Goal: Information Seeking & Learning: Learn about a topic

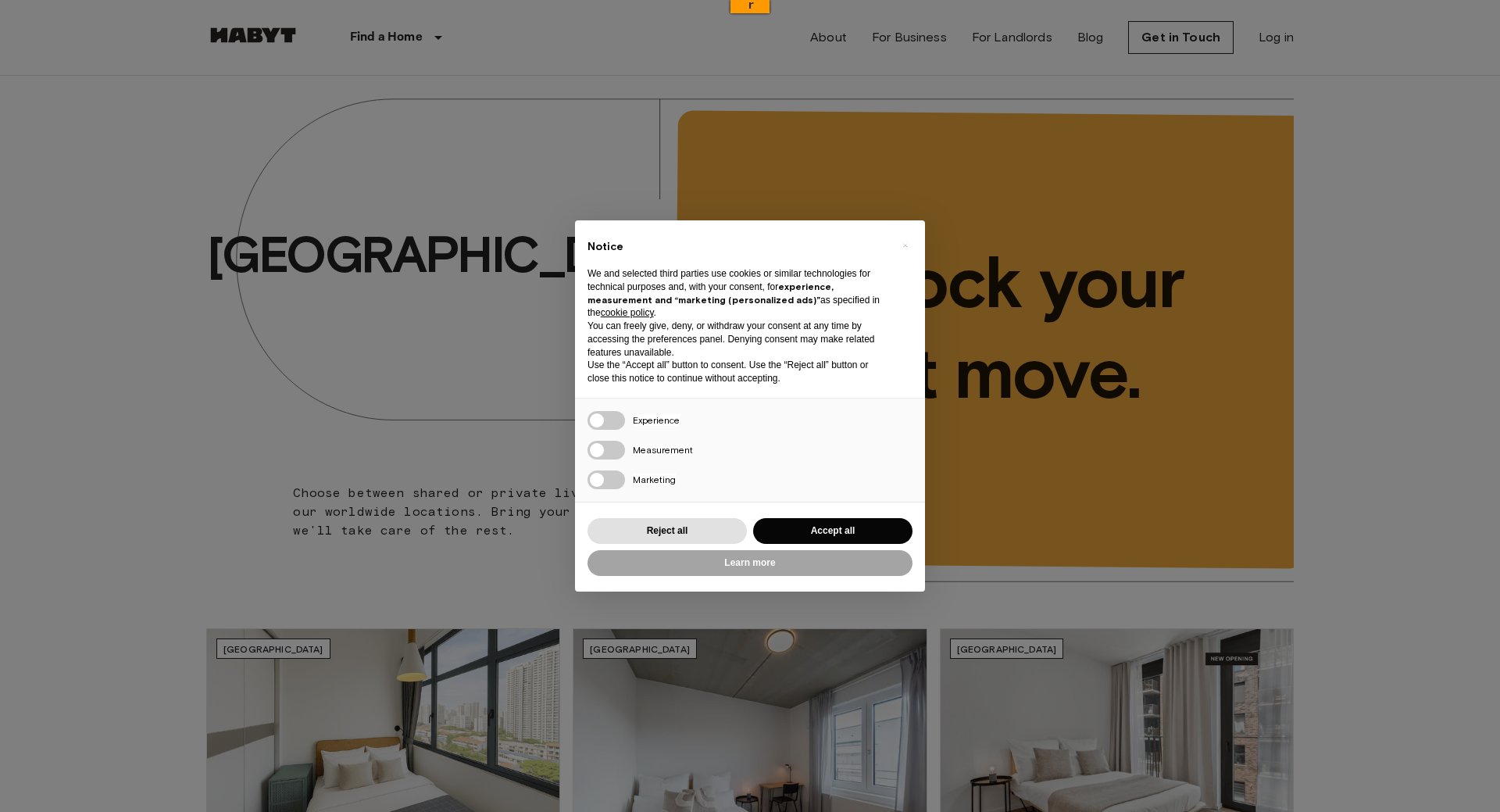
click at [815, 522] on button "Accept all" at bounding box center [833, 530] width 159 height 26
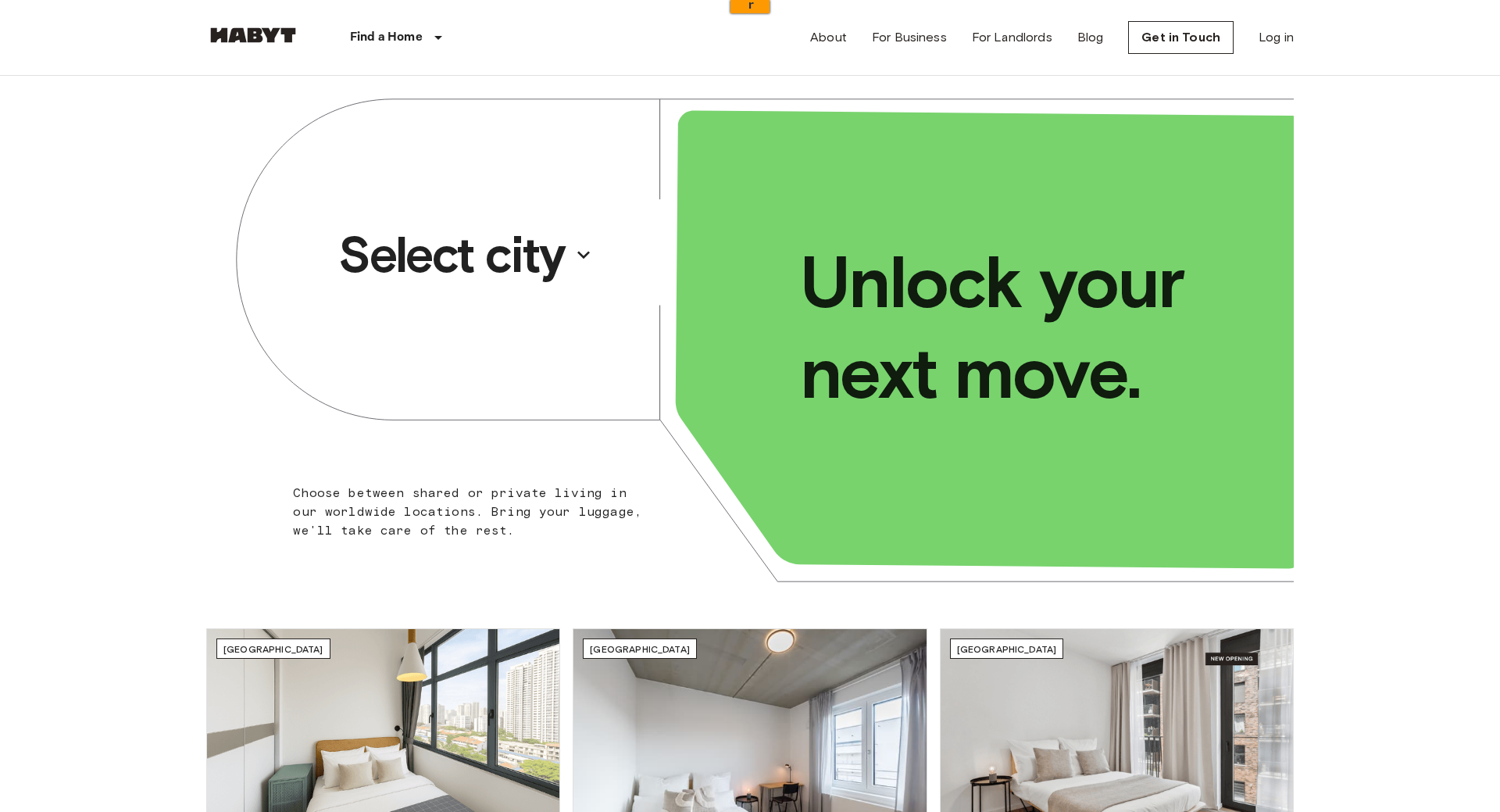
click at [504, 246] on p "Select city" at bounding box center [451, 254] width 226 height 62
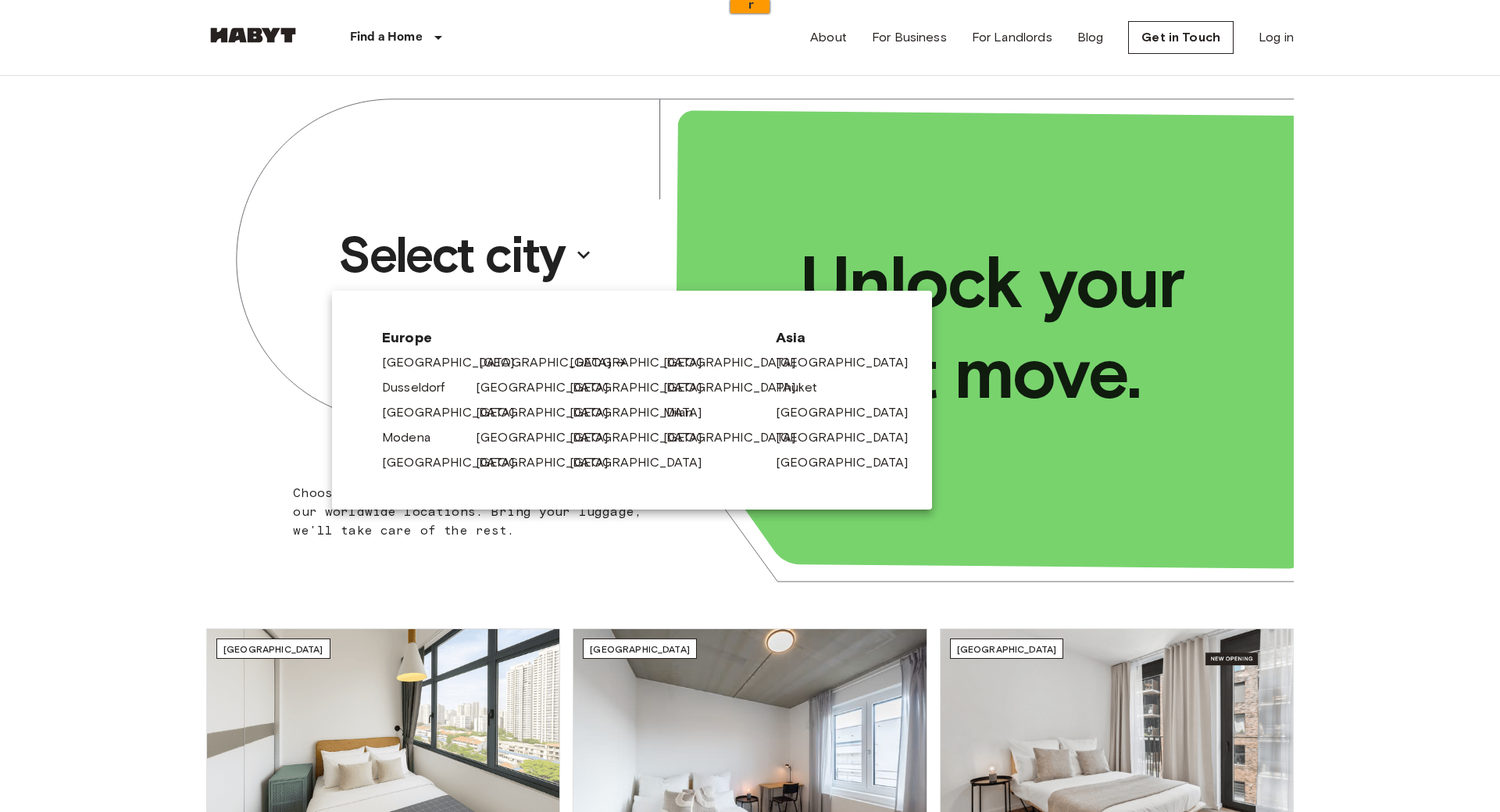
click at [510, 358] on link "[GEOGRAPHIC_DATA]" at bounding box center [553, 361] width 149 height 18
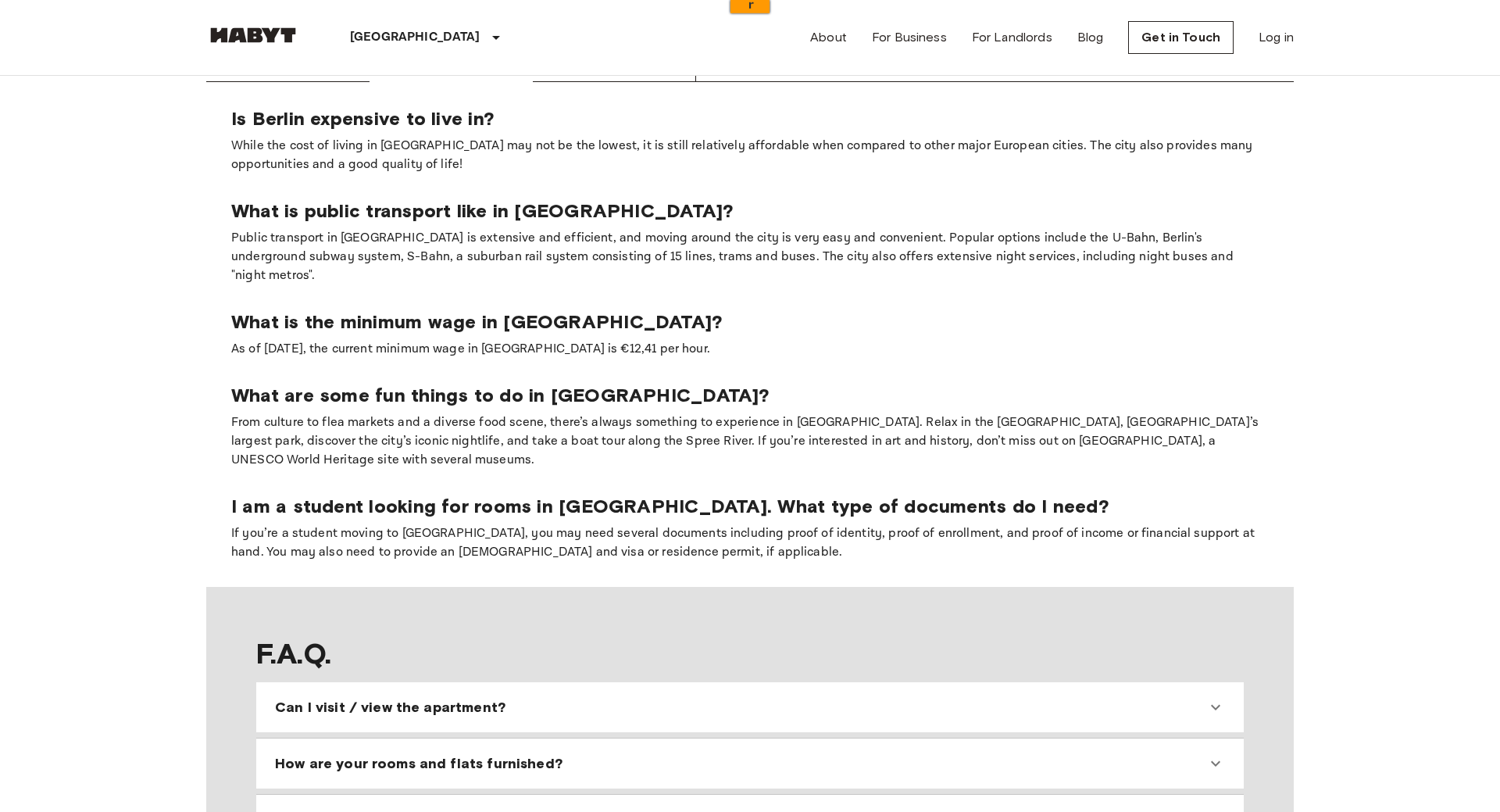
scroll to position [1503, 0]
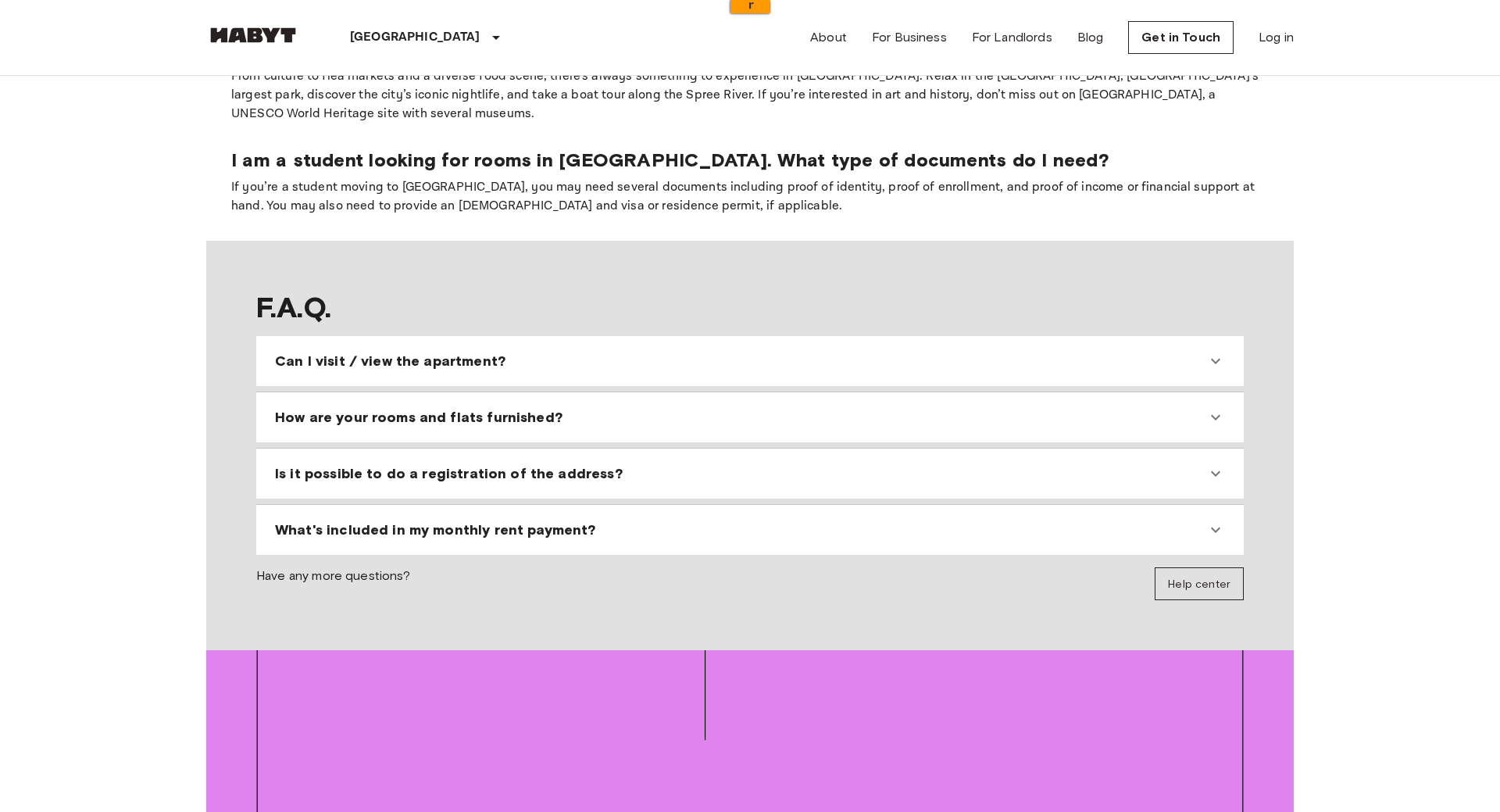
click at [383, 408] on span "How are your rooms and flats furnished?" at bounding box center [419, 417] width 288 height 18
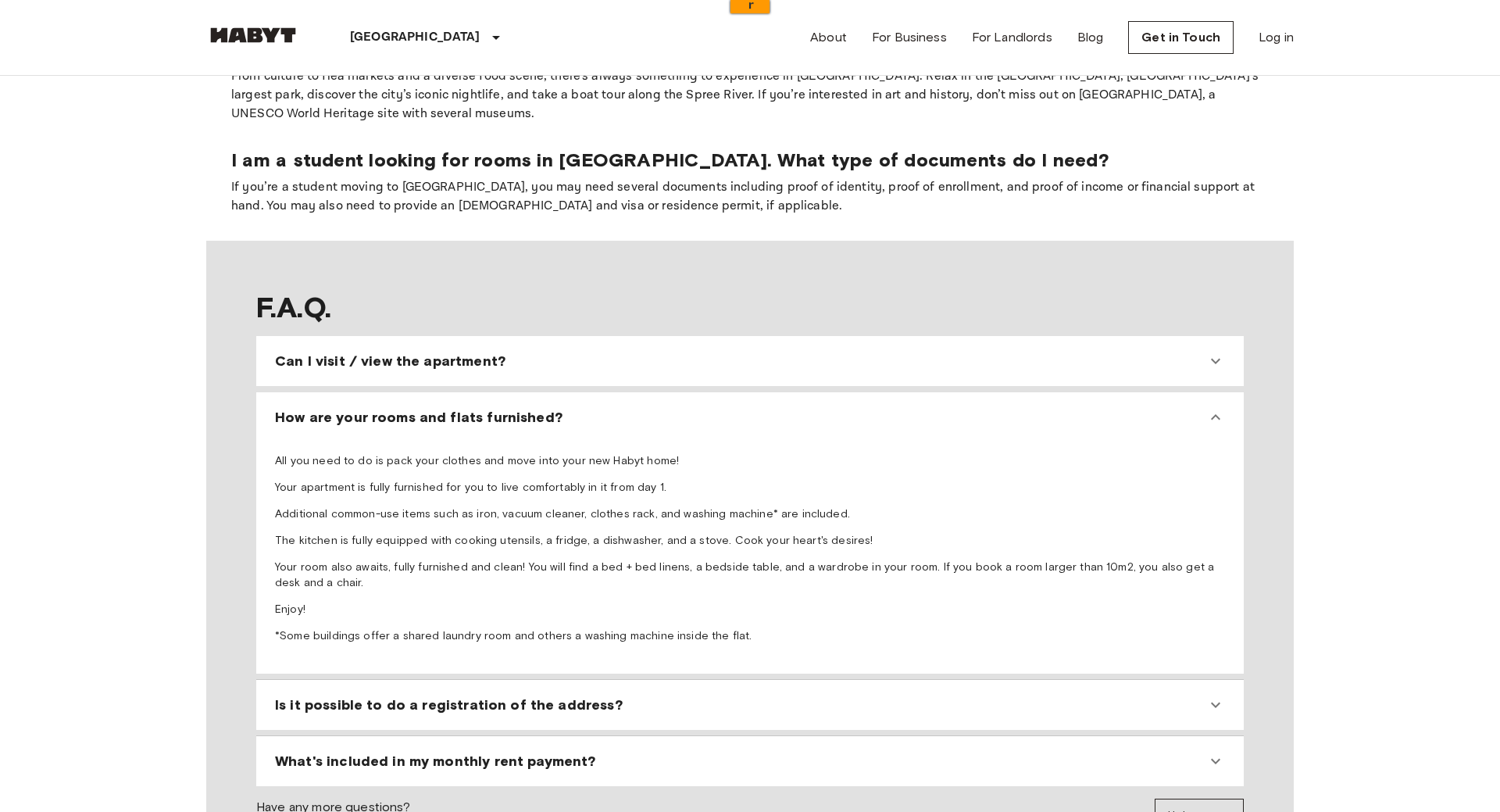
click at [484, 408] on span "How are your rooms and flats furnished?" at bounding box center [419, 417] width 288 height 18
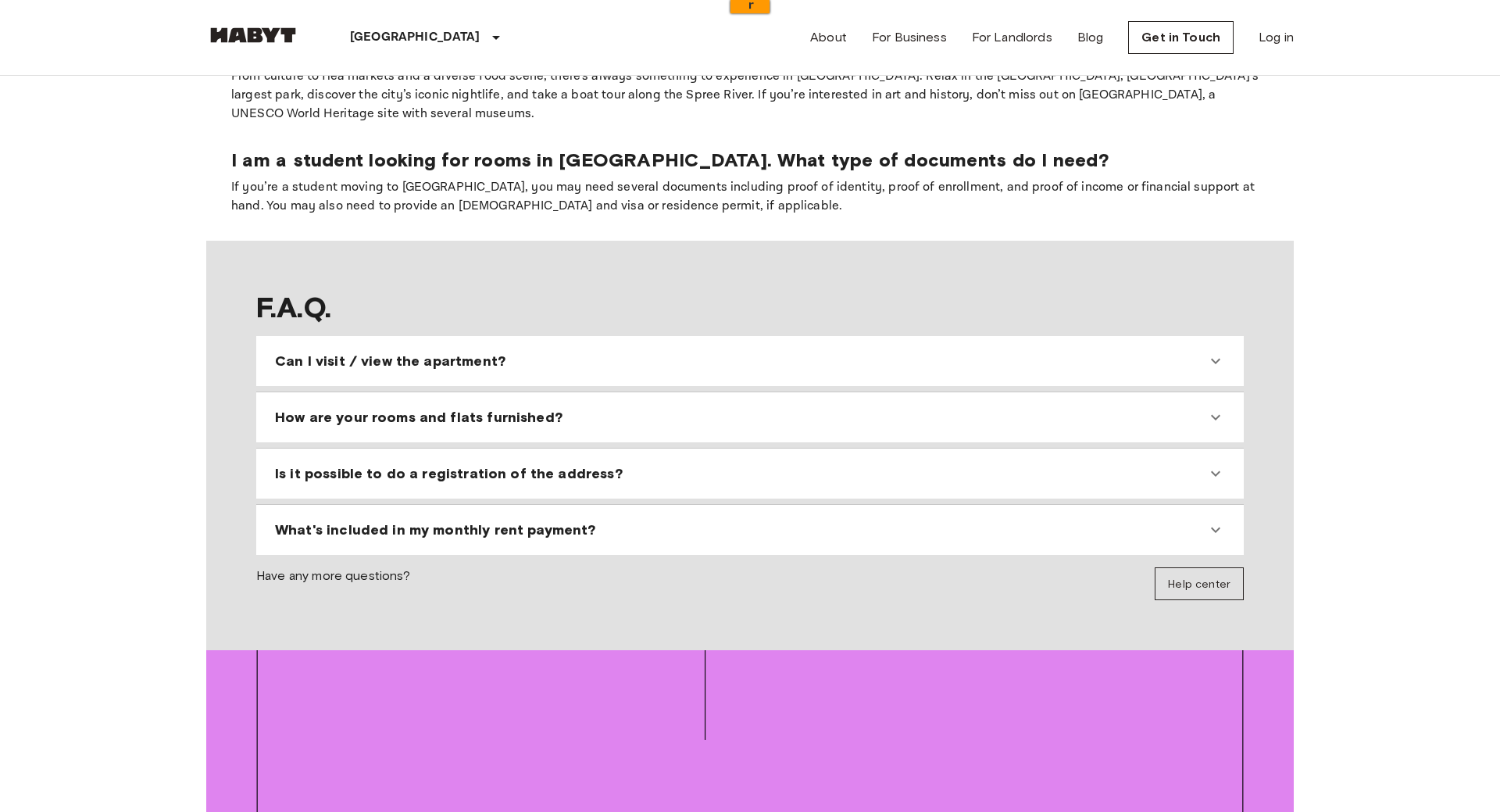
click at [429, 464] on span "Is it possible to do a registration of the address?" at bounding box center [449, 473] width 348 height 18
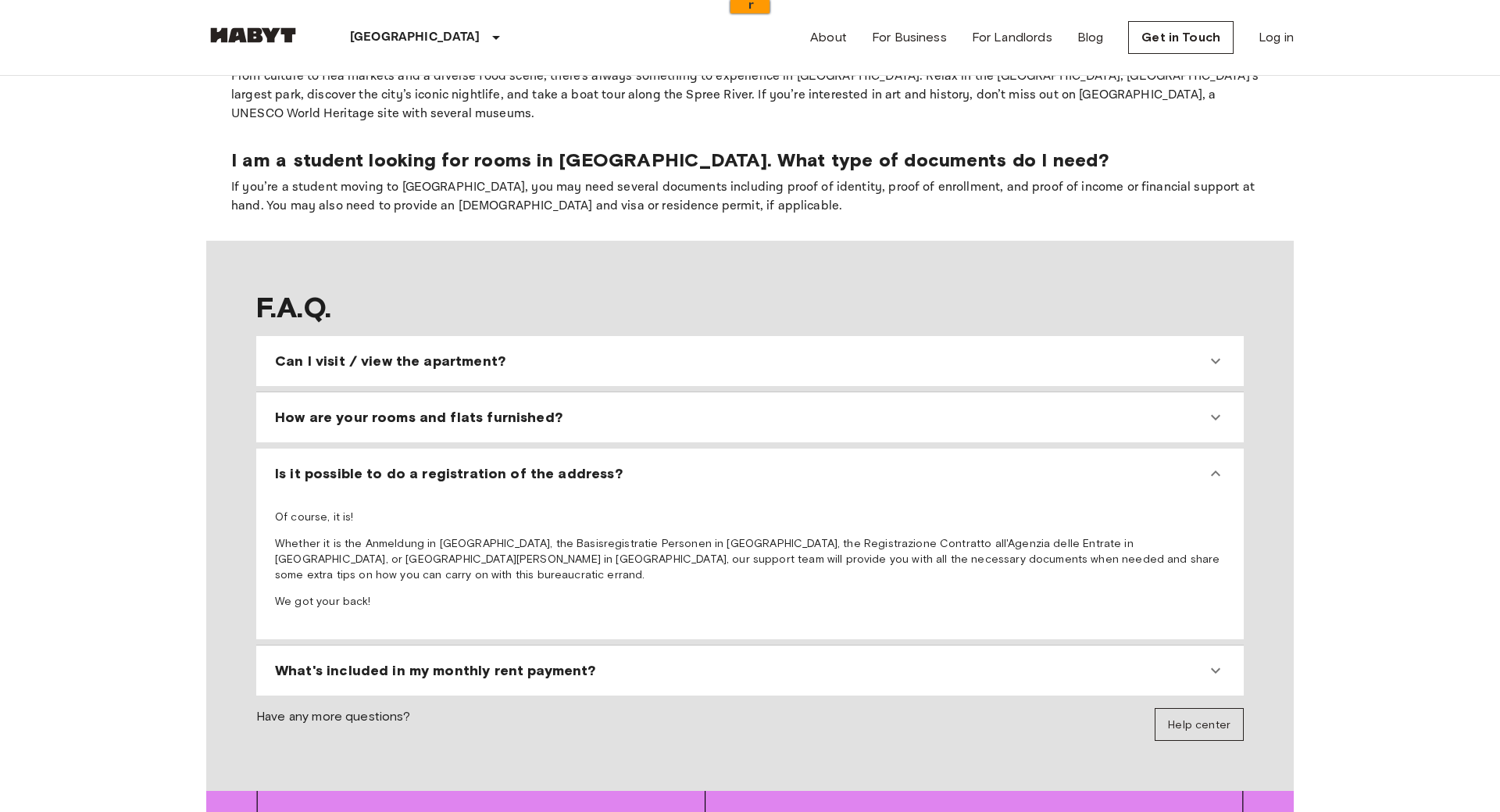
click at [437, 464] on span "Is it possible to do a registration of the address?" at bounding box center [449, 473] width 348 height 18
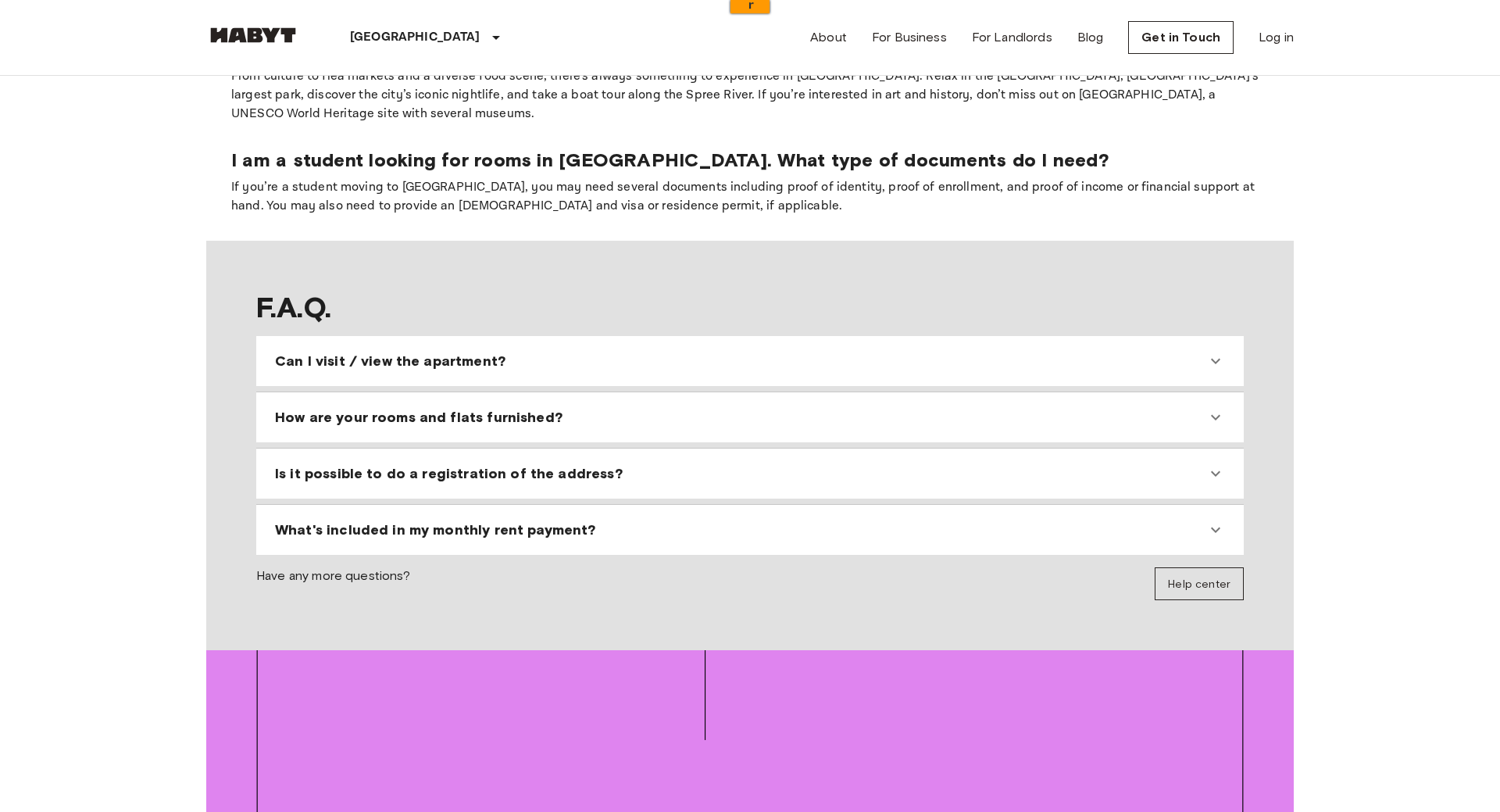
click at [329, 504] on div "What's included in my monthly rent payment? The monthly rent payment includes a…" at bounding box center [750, 528] width 987 height 50
click at [331, 504] on div "What's included in my monthly rent payment? The monthly rent payment includes a…" at bounding box center [750, 528] width 987 height 50
click at [341, 521] on span "What's included in my monthly rent payment?" at bounding box center [435, 529] width 321 height 18
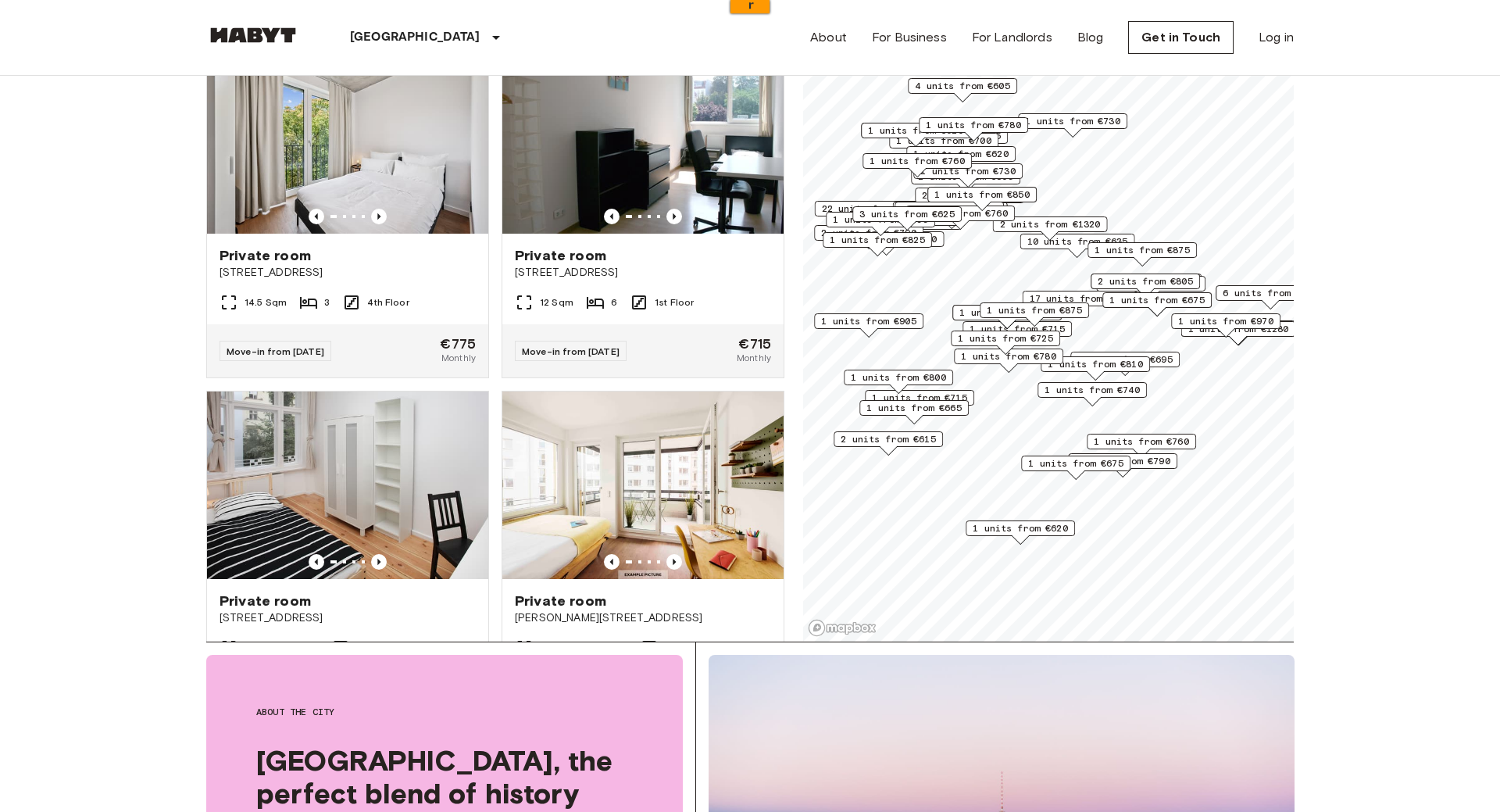
scroll to position [0, 0]
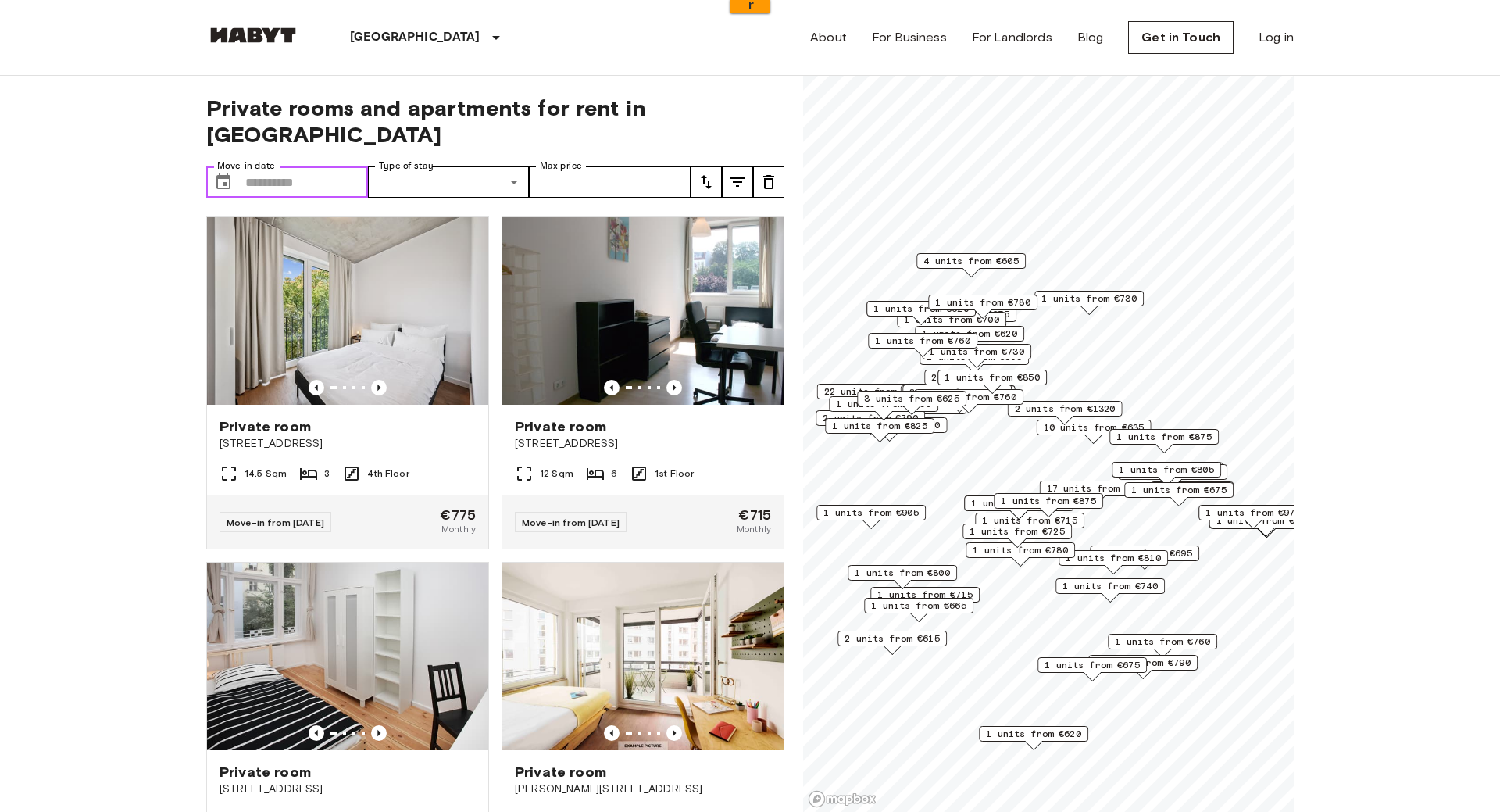
click at [286, 166] on input "Move-in date" at bounding box center [307, 182] width 122 height 31
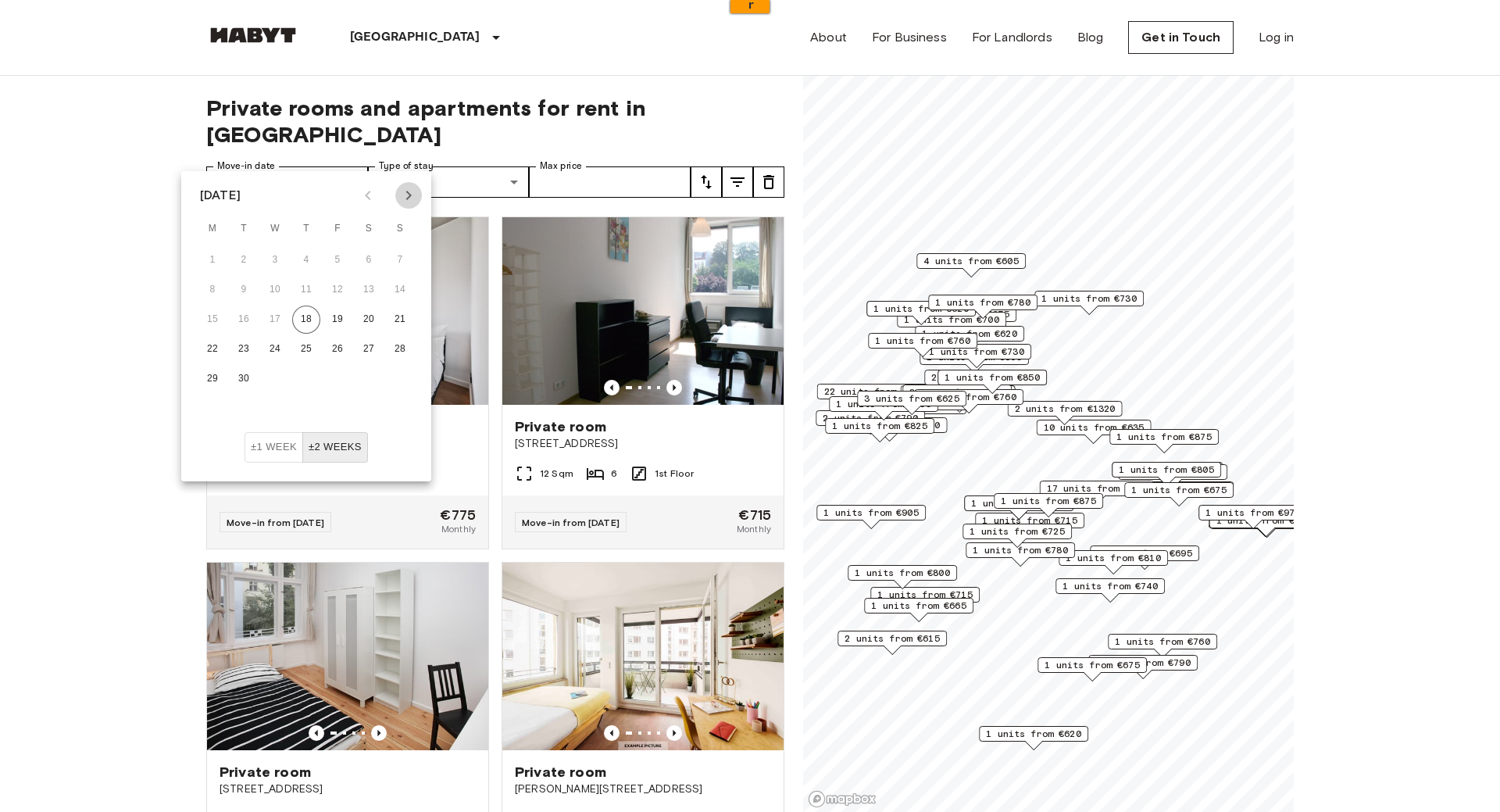
click at [405, 198] on icon "Next month" at bounding box center [408, 194] width 18 height 18
click at [299, 260] on button "1" at bounding box center [306, 259] width 28 height 28
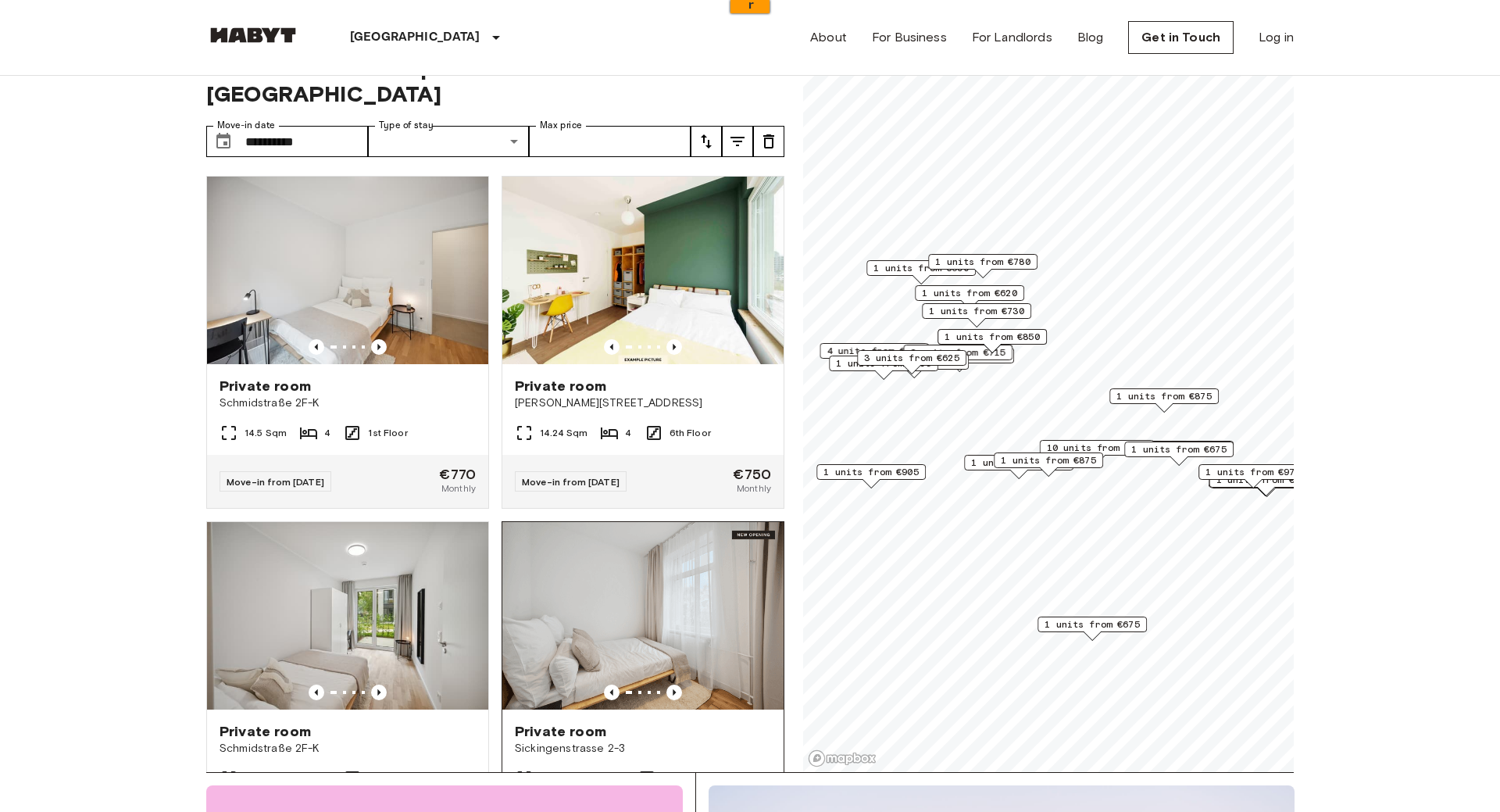
click at [610, 625] on img at bounding box center [643, 615] width 282 height 187
click at [307, 125] on input "**********" at bounding box center [307, 141] width 122 height 31
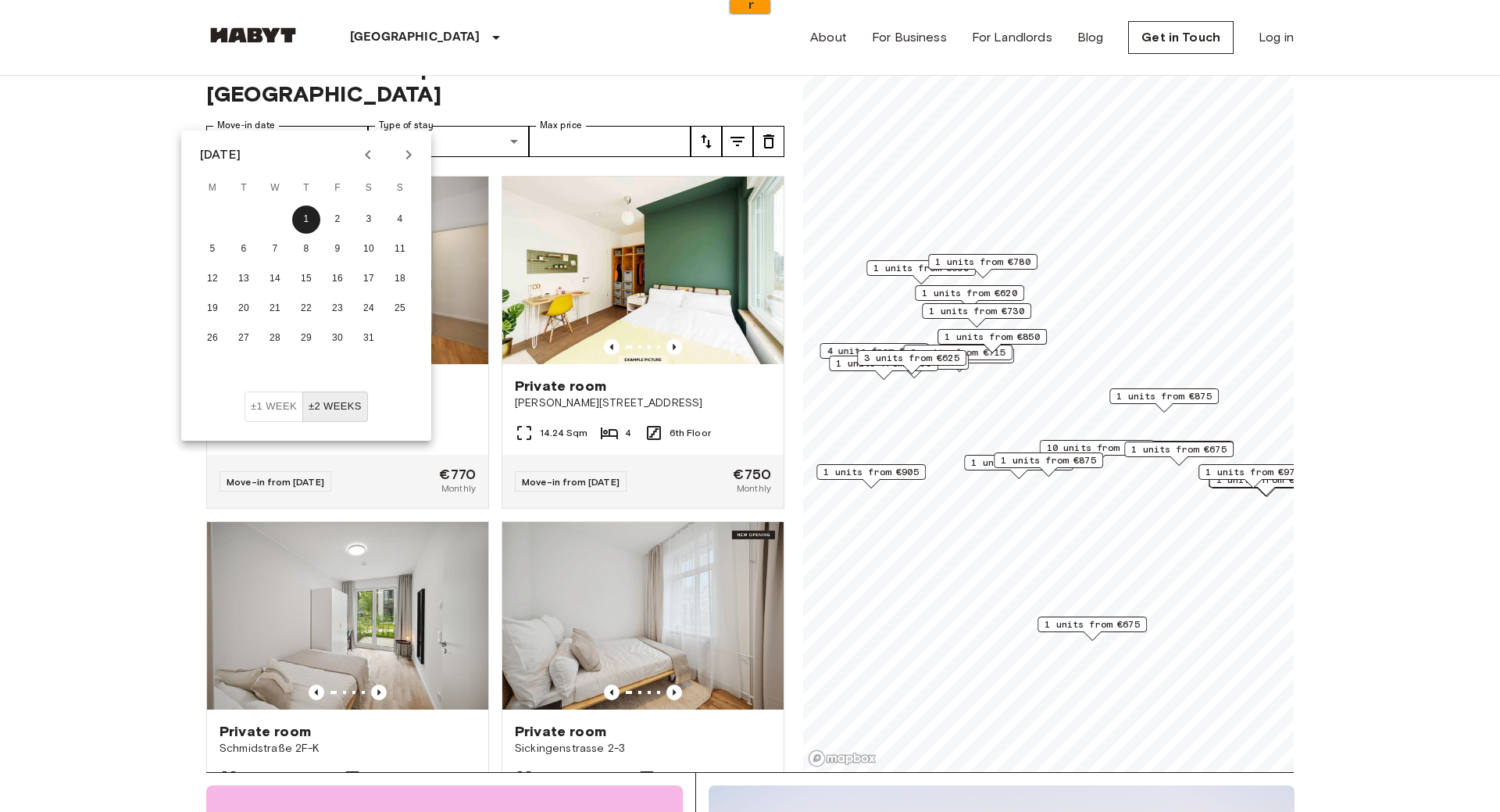
click at [401, 155] on icon "Next month" at bounding box center [408, 154] width 18 height 18
click at [409, 215] on button "1" at bounding box center [399, 219] width 28 height 28
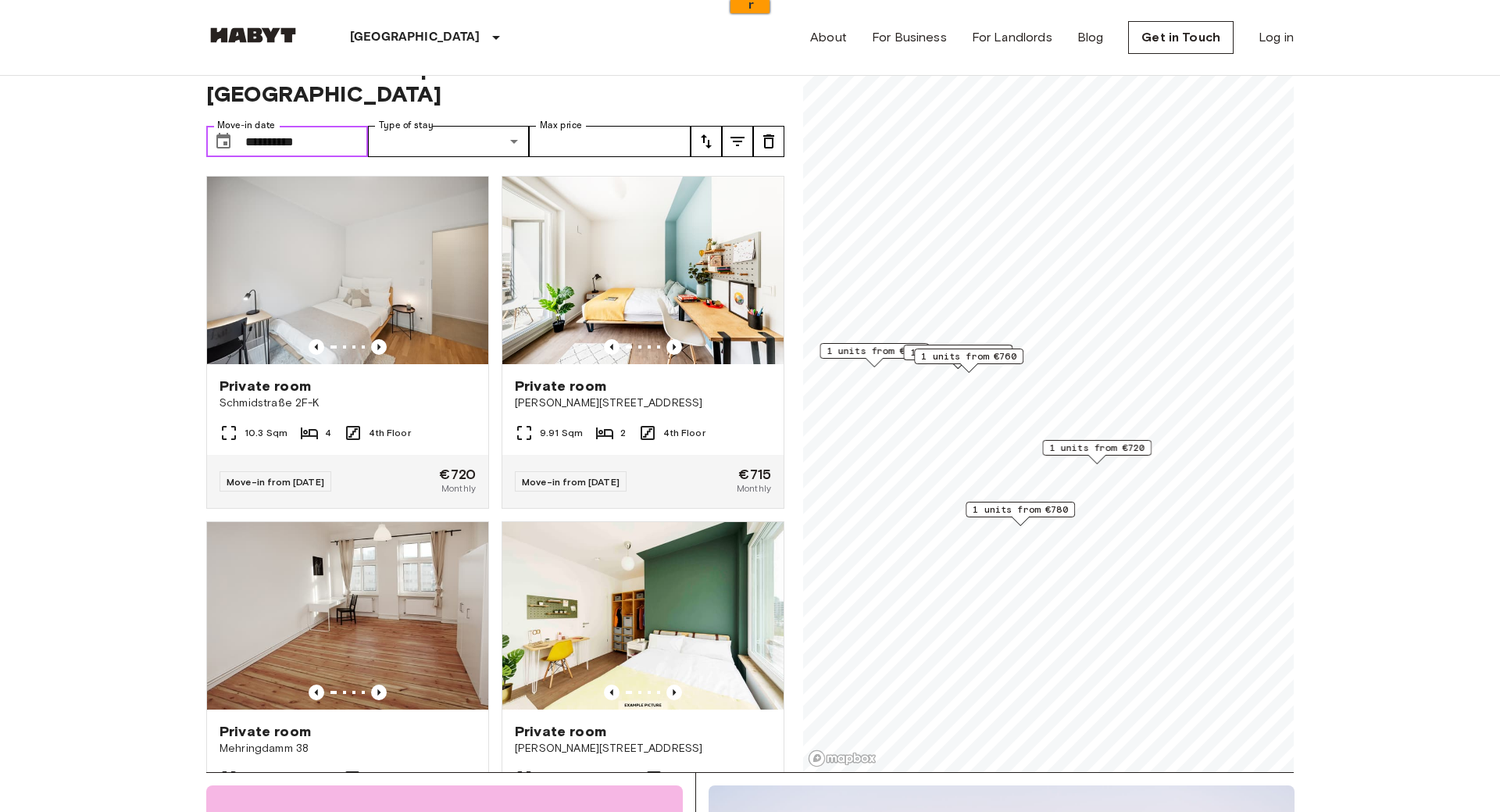
type input "**********"
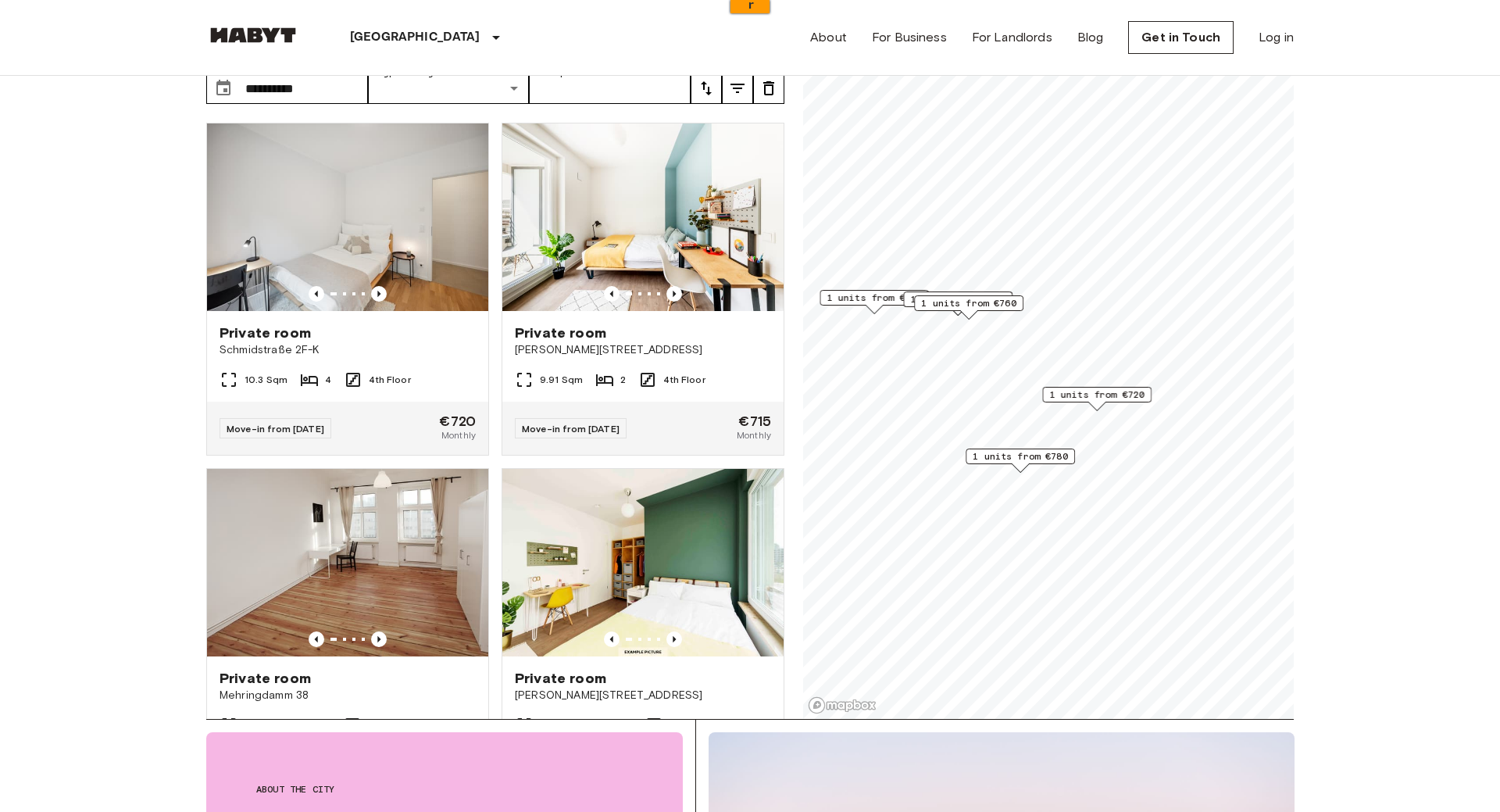
scroll to position [96, 0]
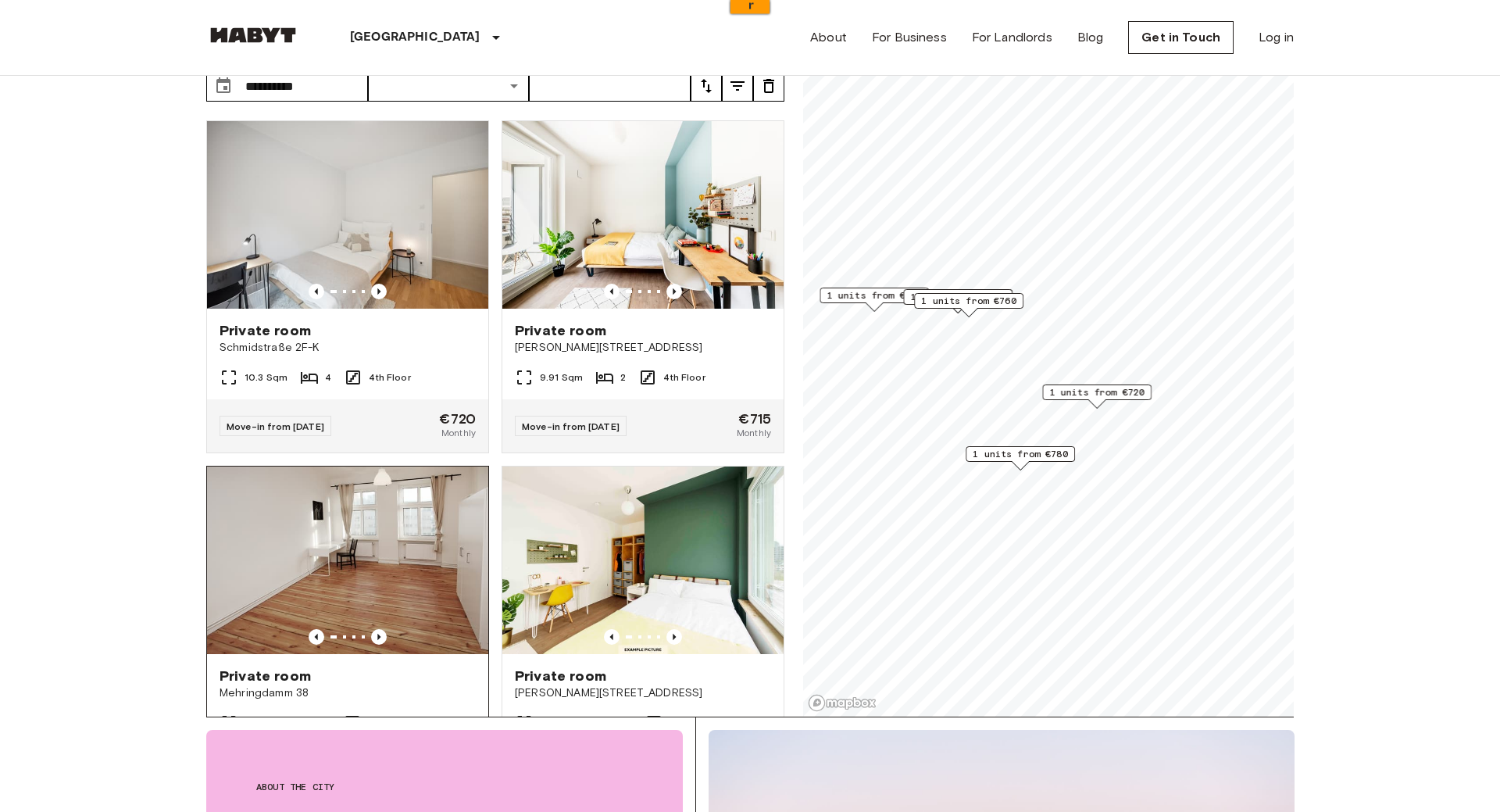
click at [363, 474] on img at bounding box center [348, 559] width 282 height 187
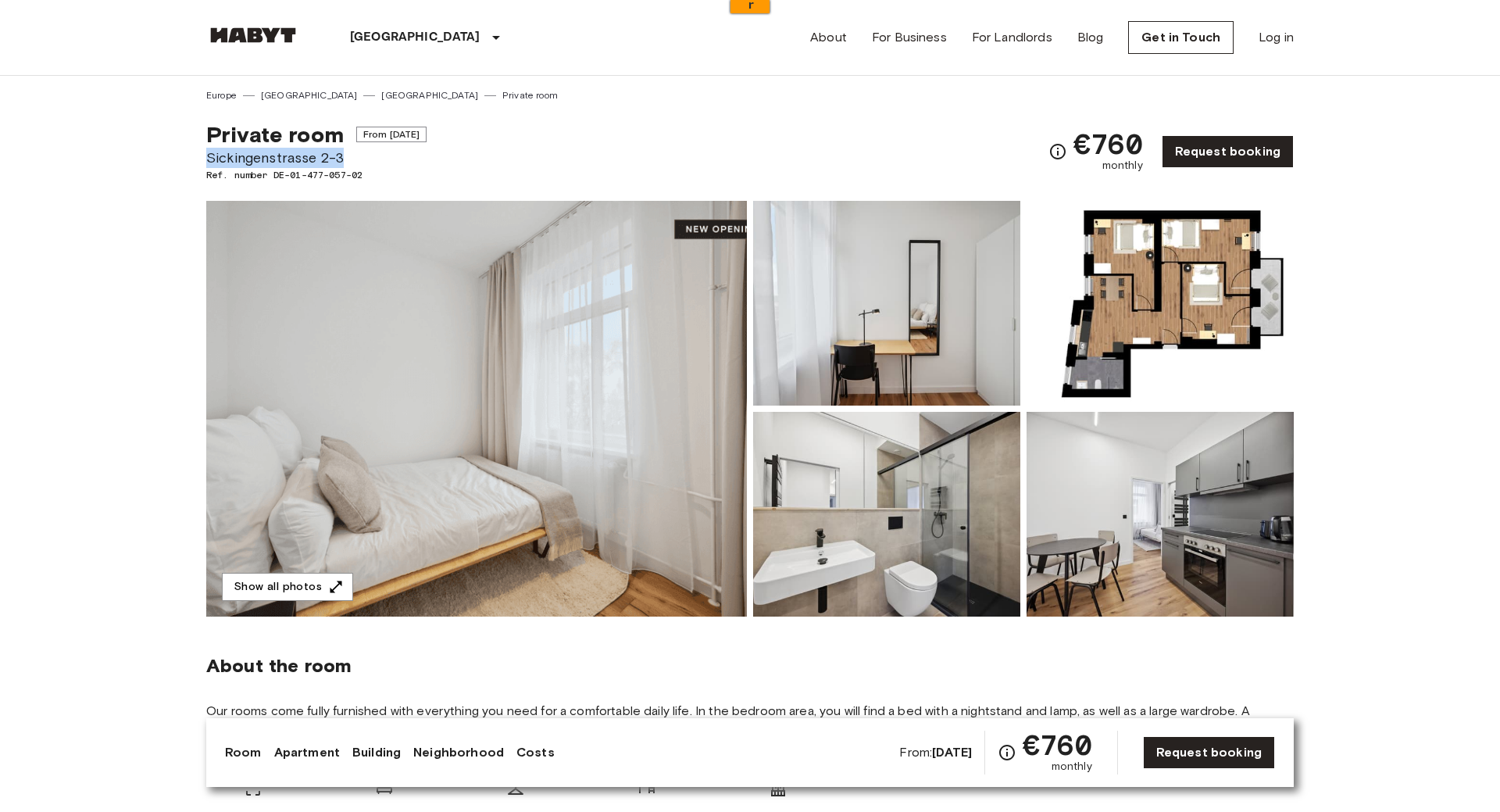
drag, startPoint x: 355, startPoint y: 152, endPoint x: 198, endPoint y: 159, distance: 157.2
copy span "Sickingenstrasse 2-3"
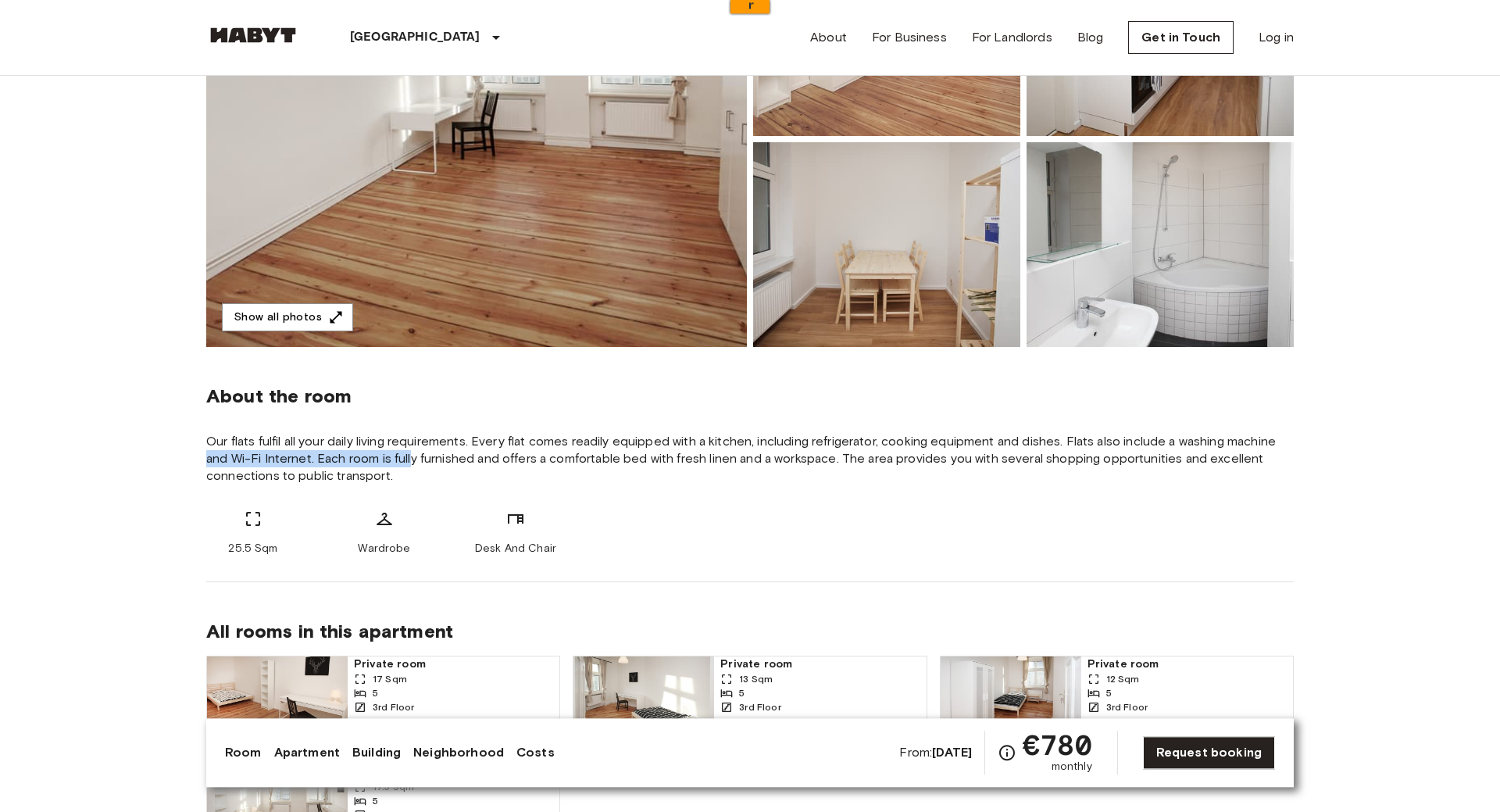
drag, startPoint x: 0, startPoint y: 0, endPoint x: 174, endPoint y: 447, distance: 479.7
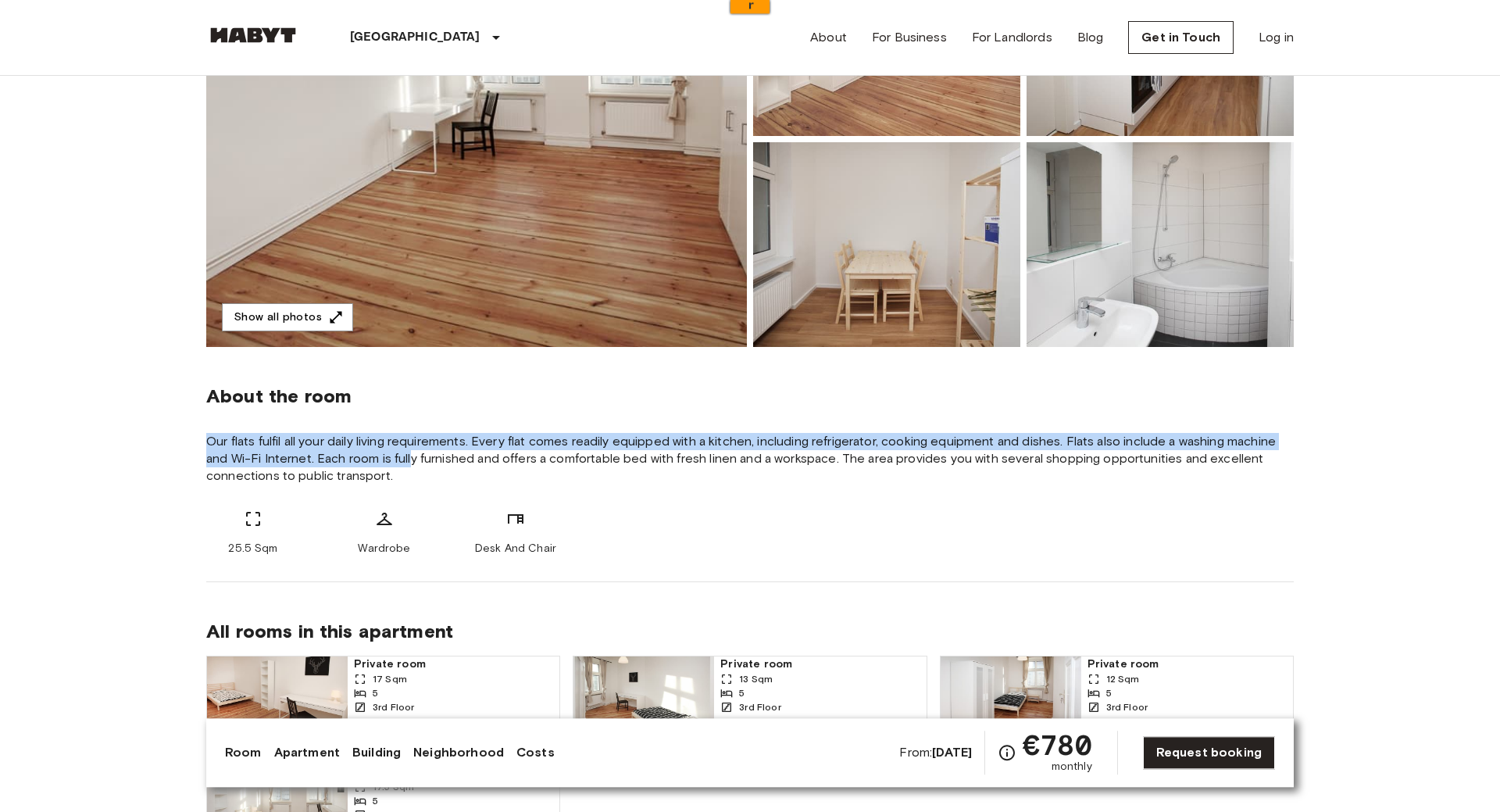
click at [325, 461] on span "Our flats fulfil all your daily living requirements. Every flat comes readily e…" at bounding box center [749, 458] width 1087 height 51
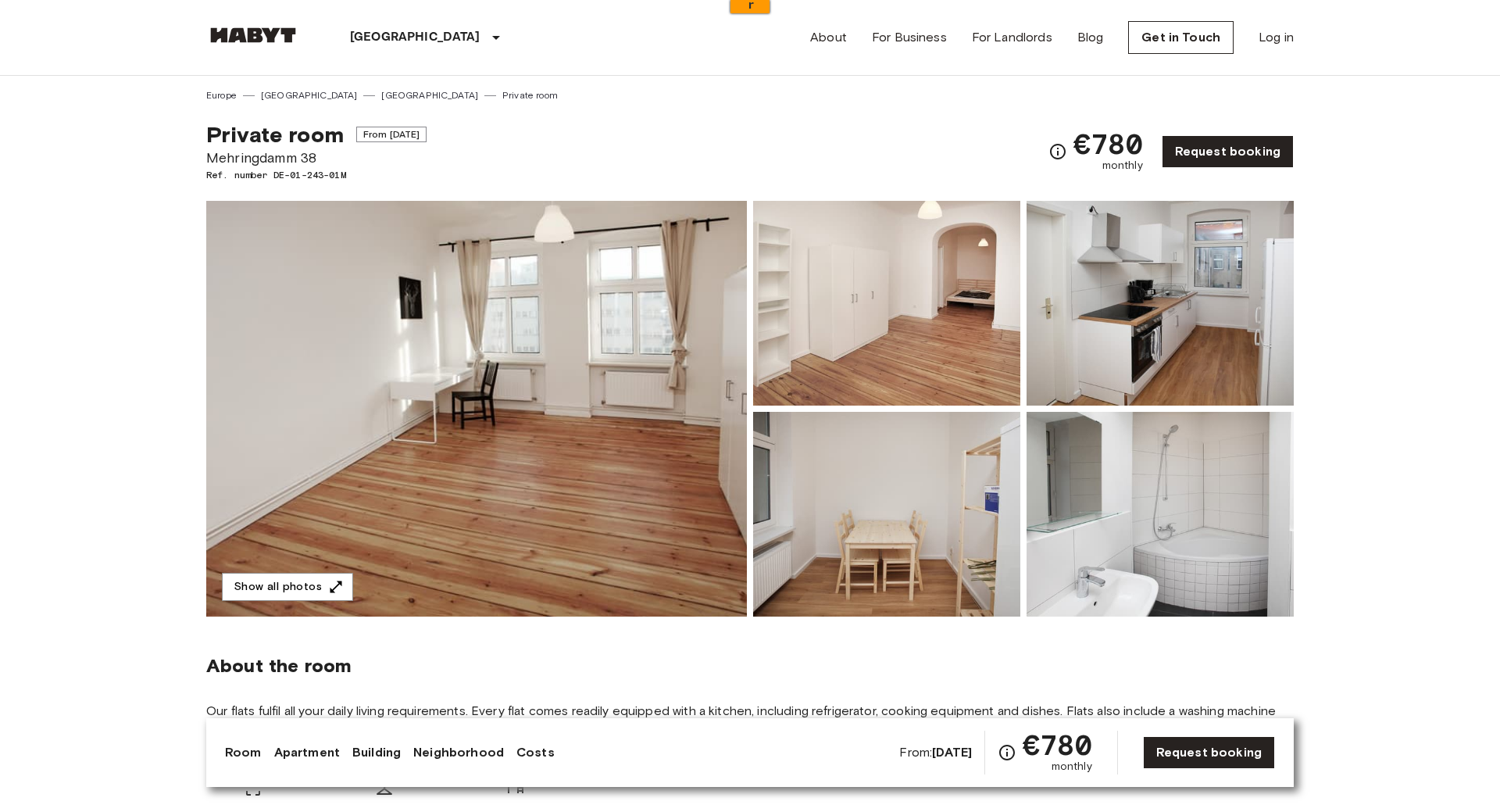
click at [409, 373] on img at bounding box center [476, 409] width 540 height 416
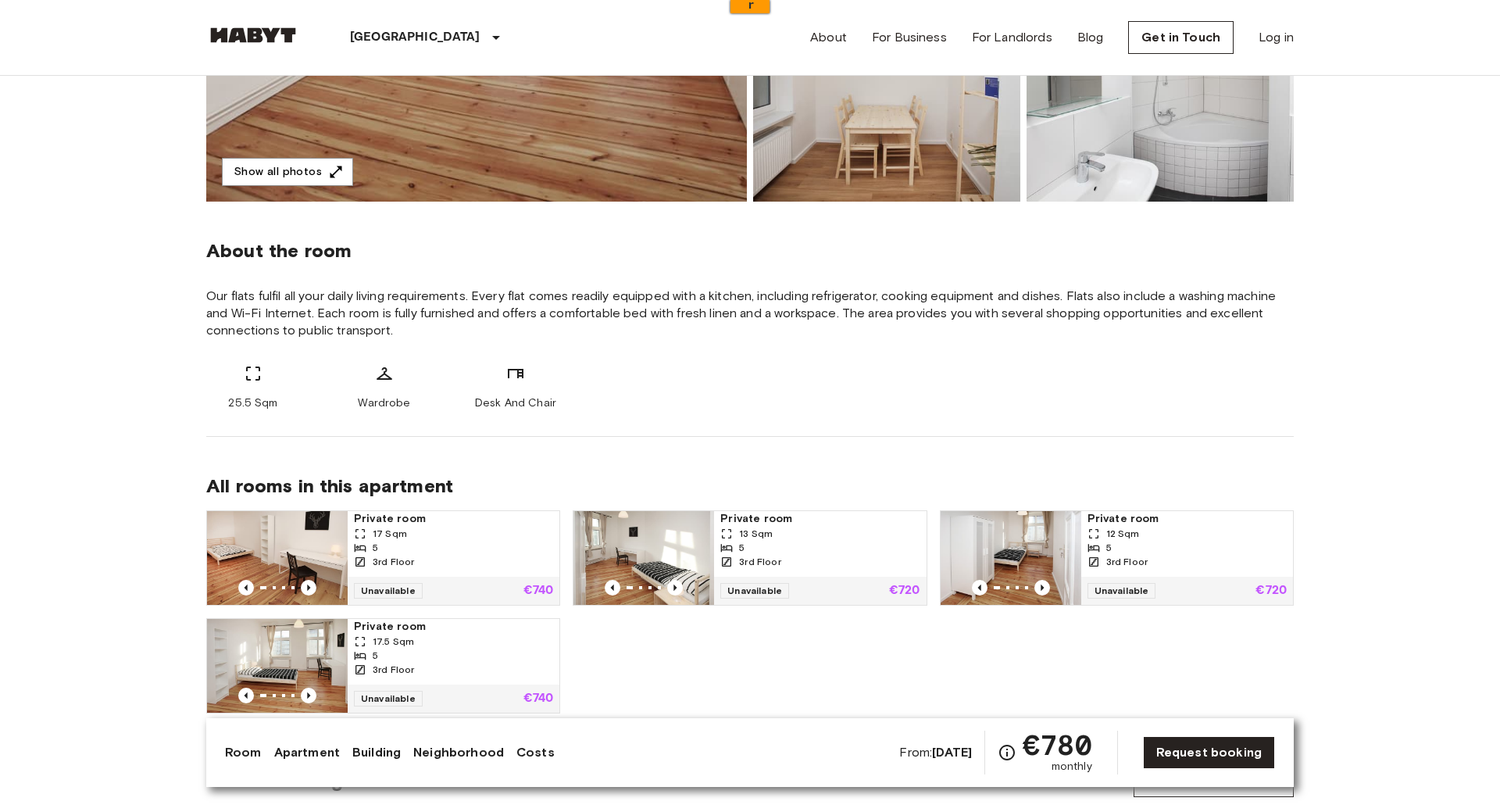
scroll to position [422, 0]
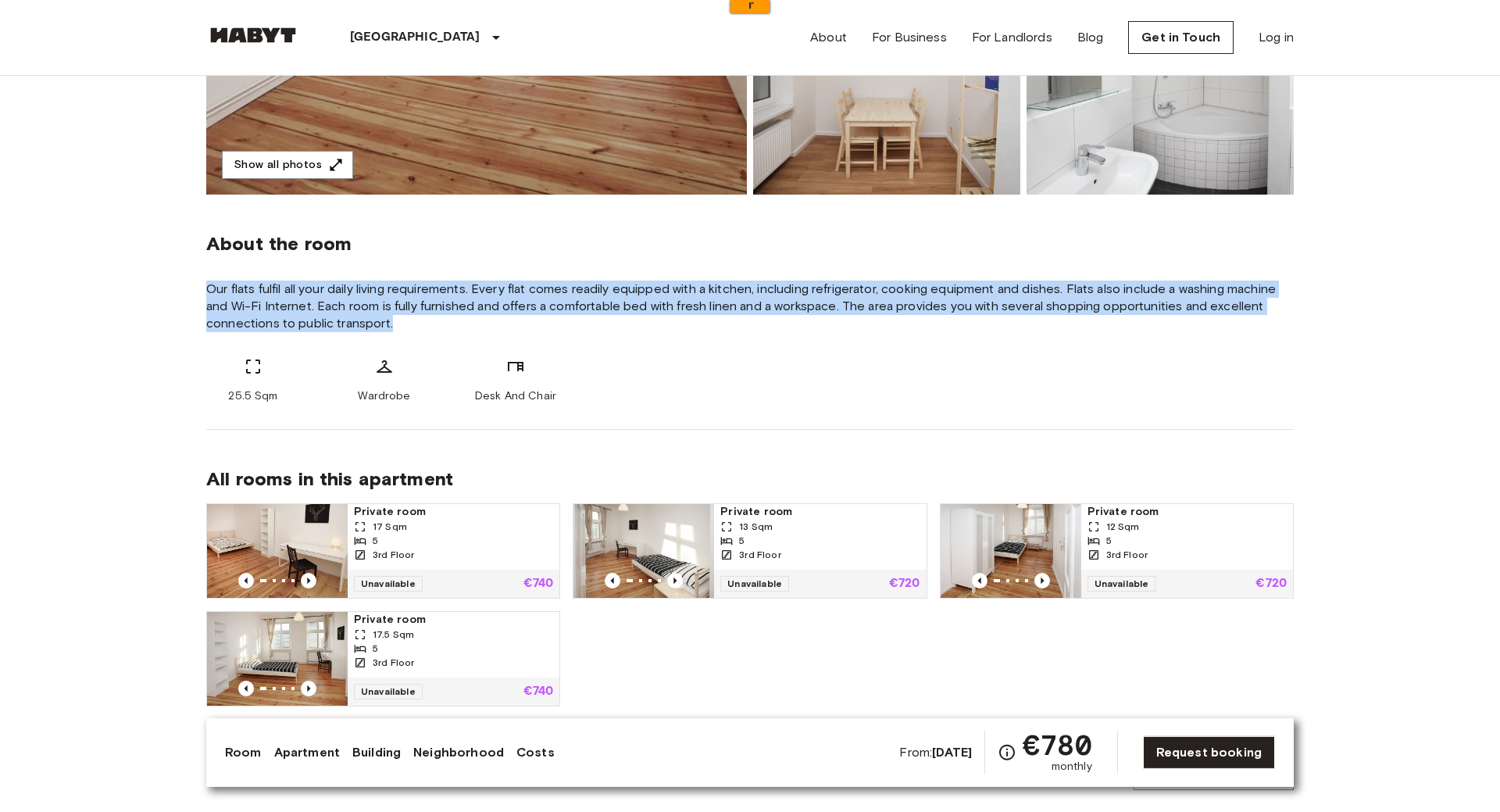
drag, startPoint x: 465, startPoint y: 320, endPoint x: 187, endPoint y: 278, distance: 281.2
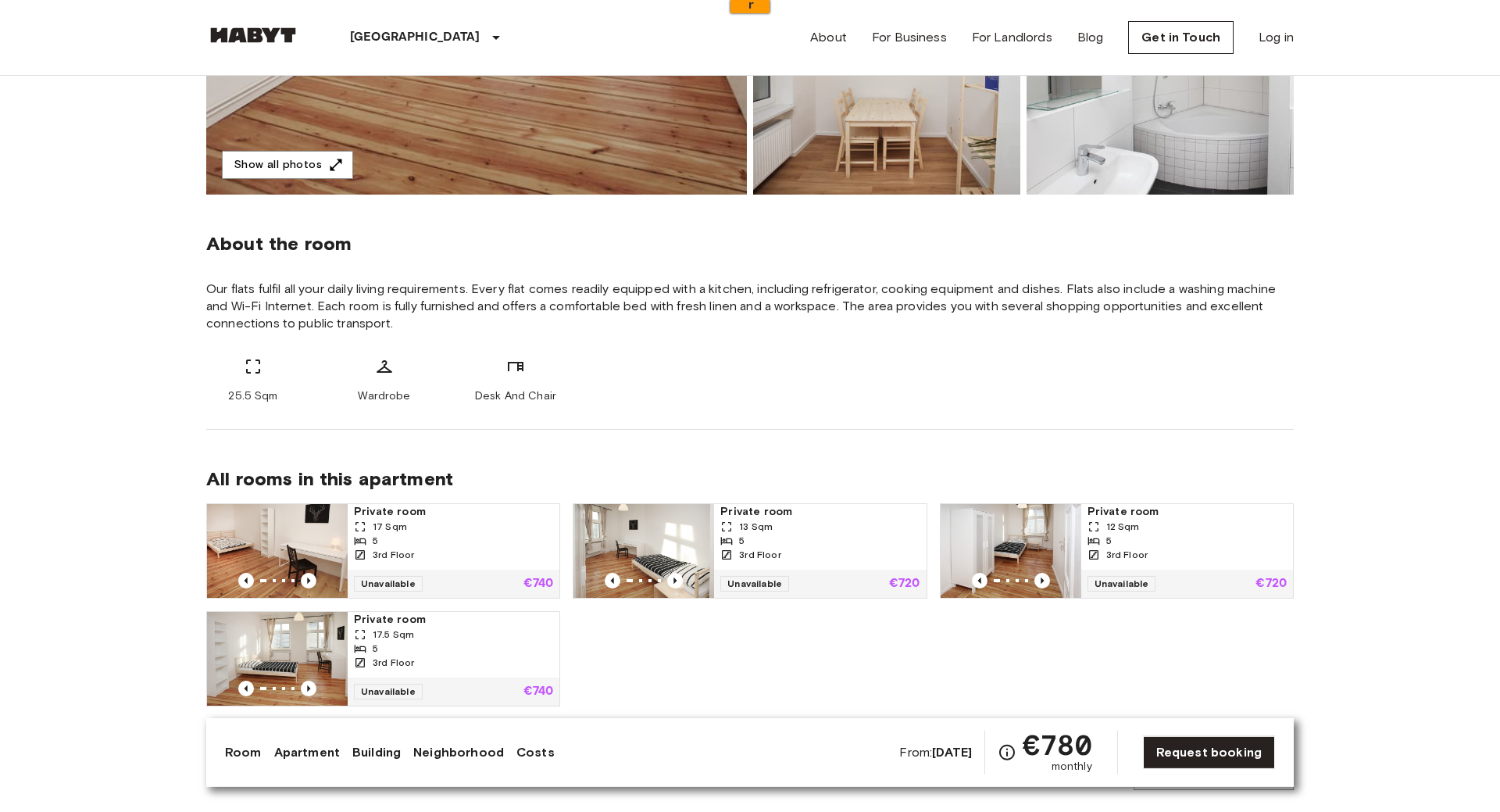
click at [247, 281] on span "Our flats fulfil all your daily living requirements. Every flat comes readily e…" at bounding box center [749, 306] width 1087 height 51
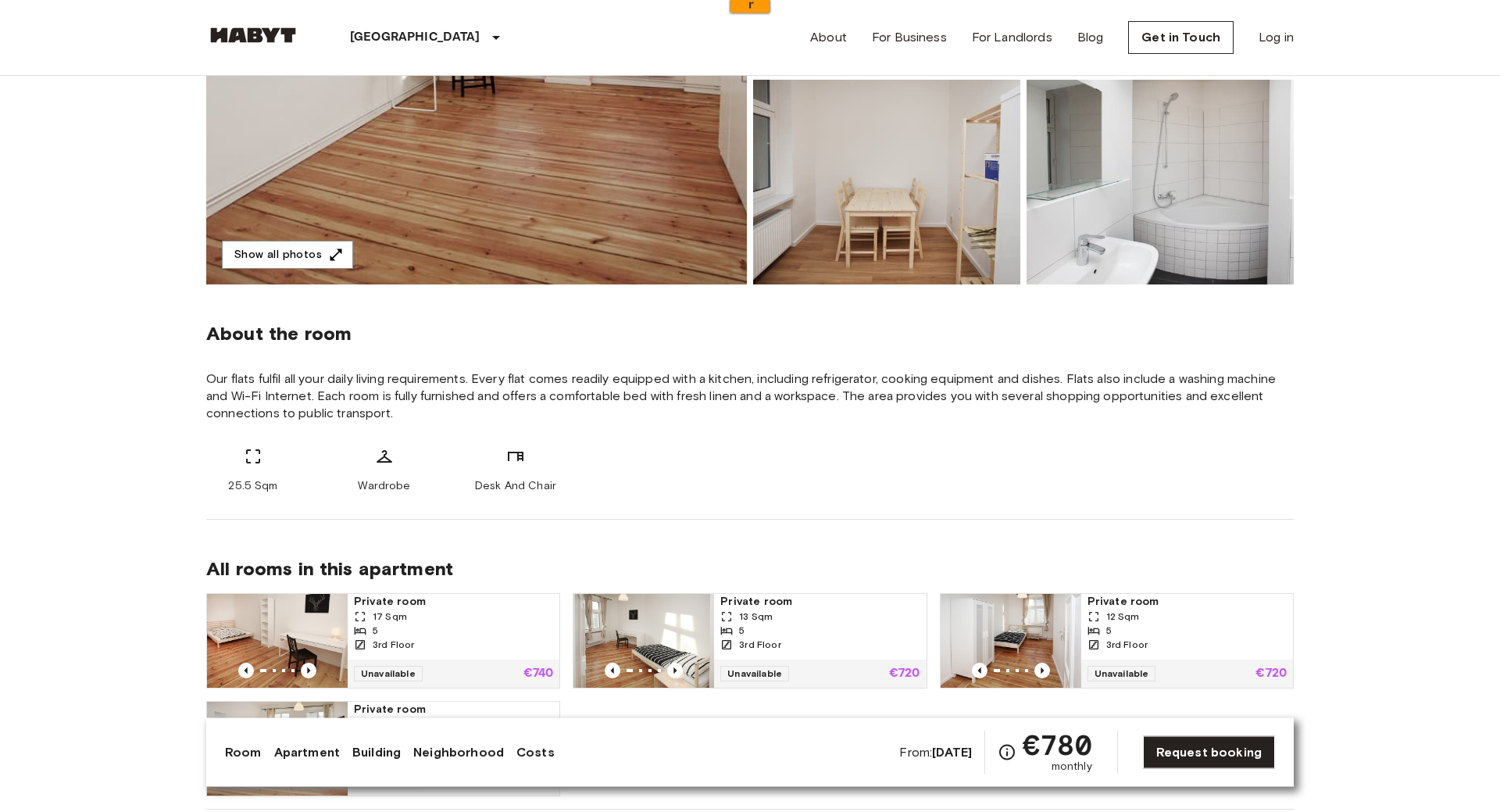
scroll to position [0, 0]
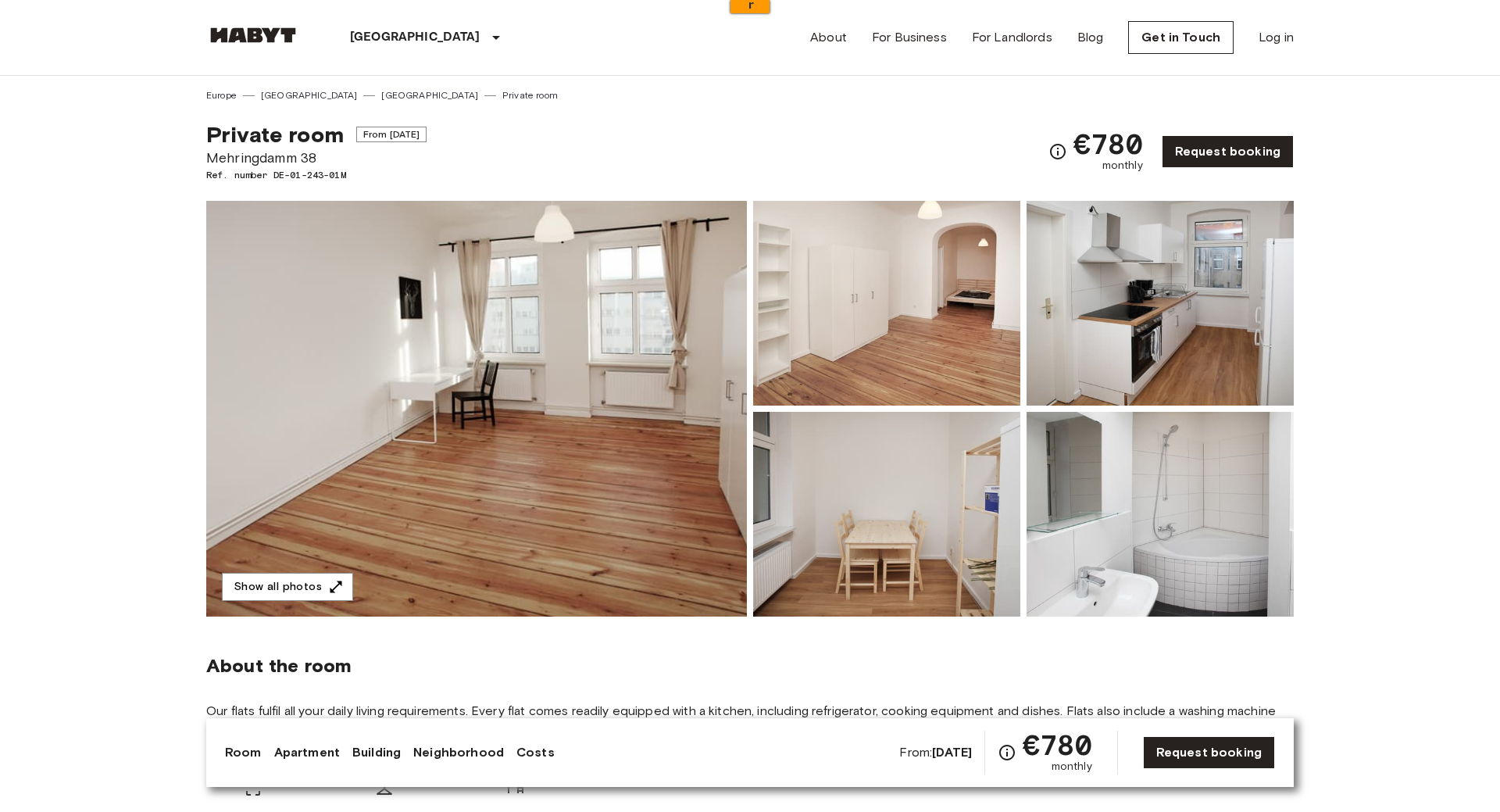
click at [560, 420] on img at bounding box center [476, 409] width 540 height 416
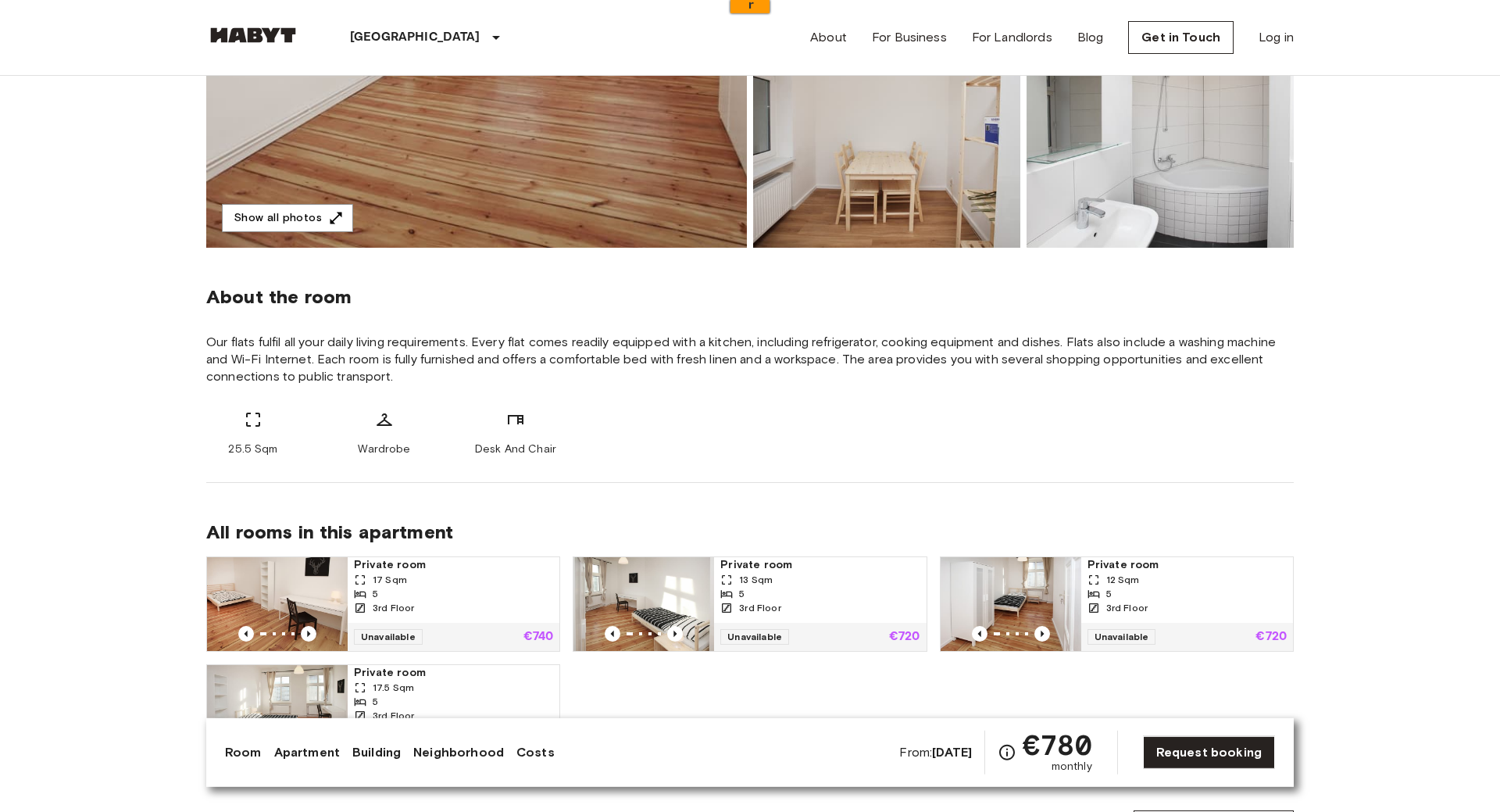
scroll to position [377, 0]
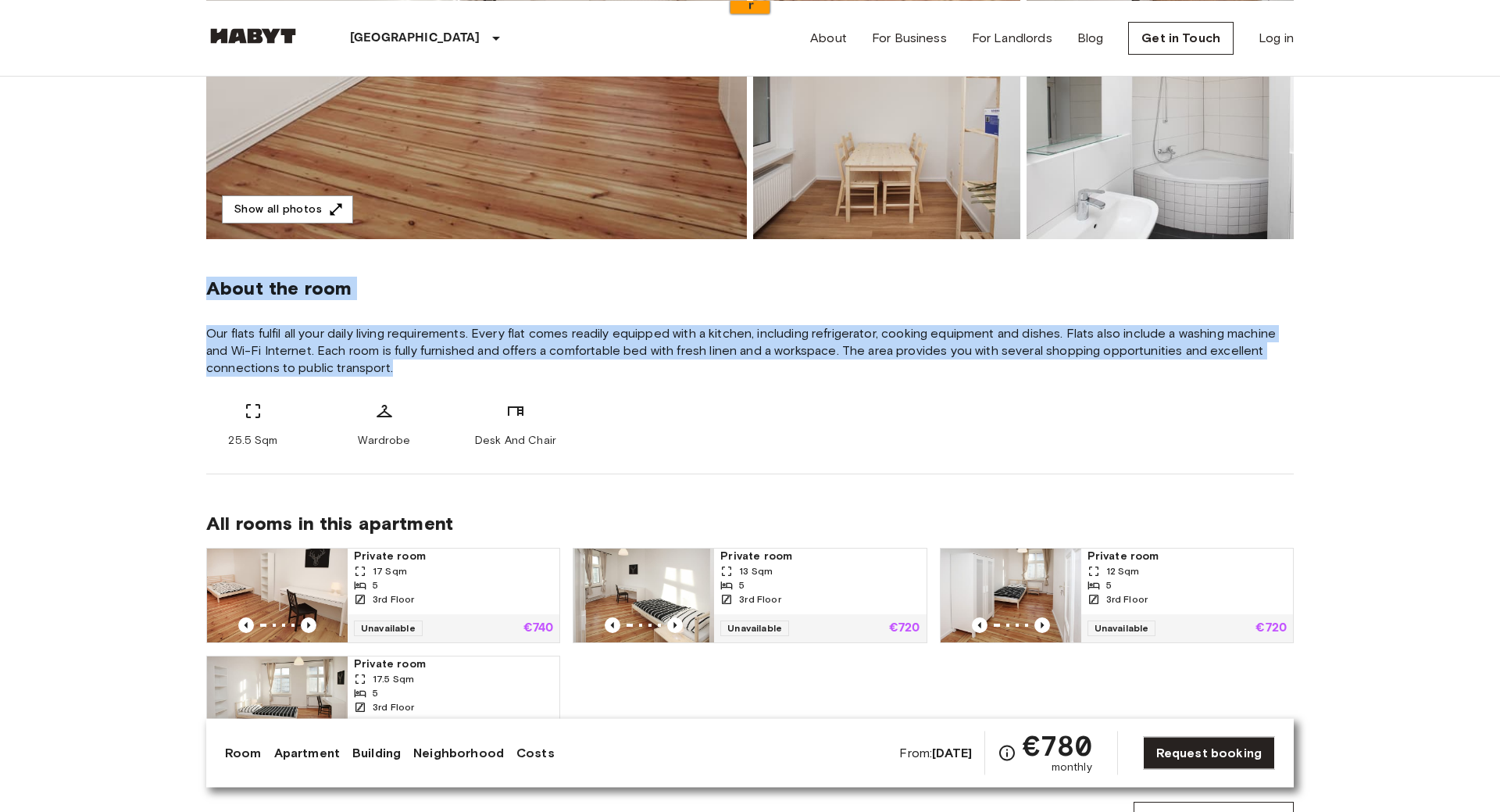
drag, startPoint x: 430, startPoint y: 375, endPoint x: 201, endPoint y: 300, distance: 241.0
click at [231, 313] on div "About the room Our flats fulfil all your daily living requirements. Every flat …" at bounding box center [749, 356] width 1087 height 235
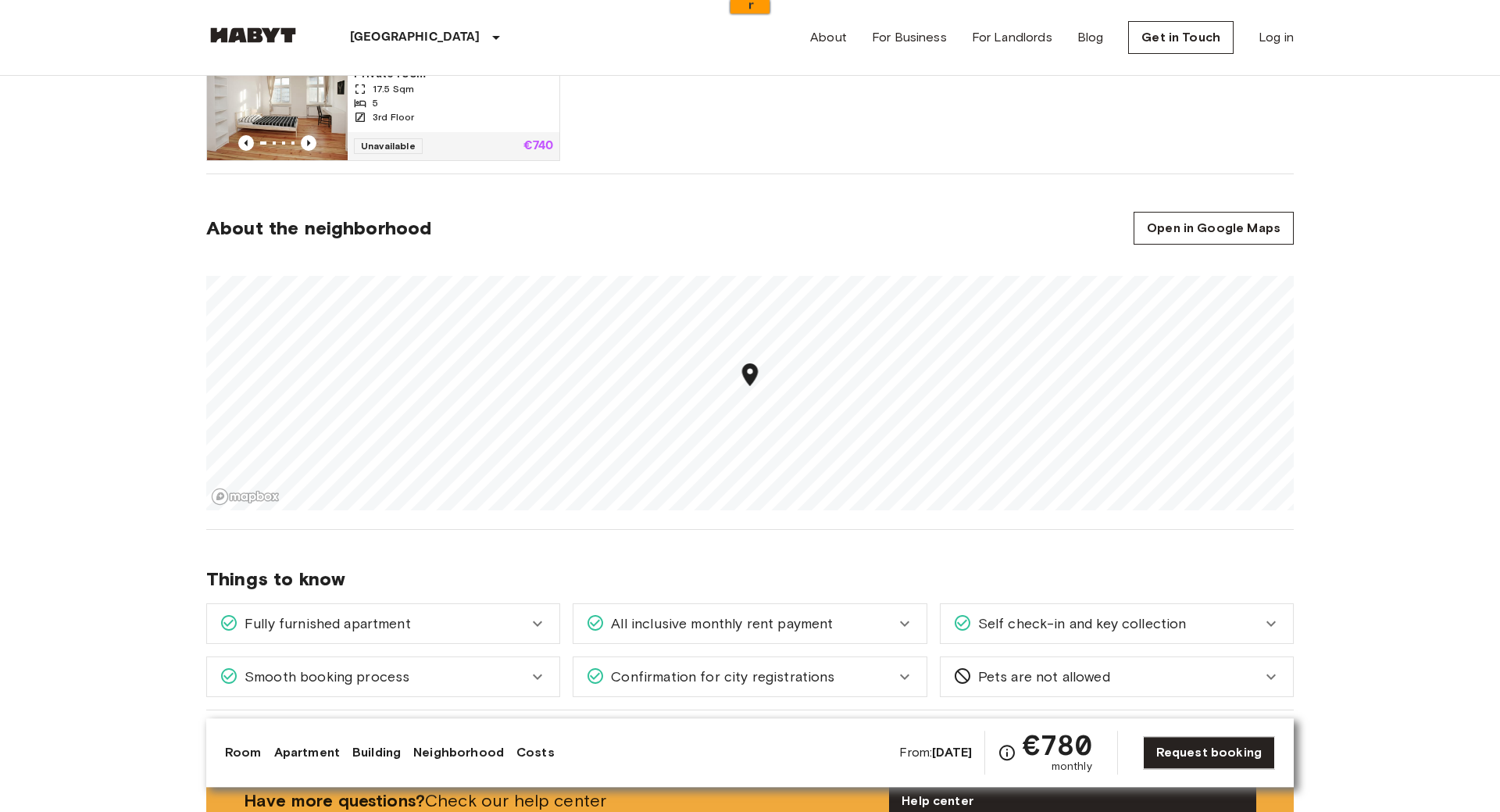
scroll to position [1057, 0]
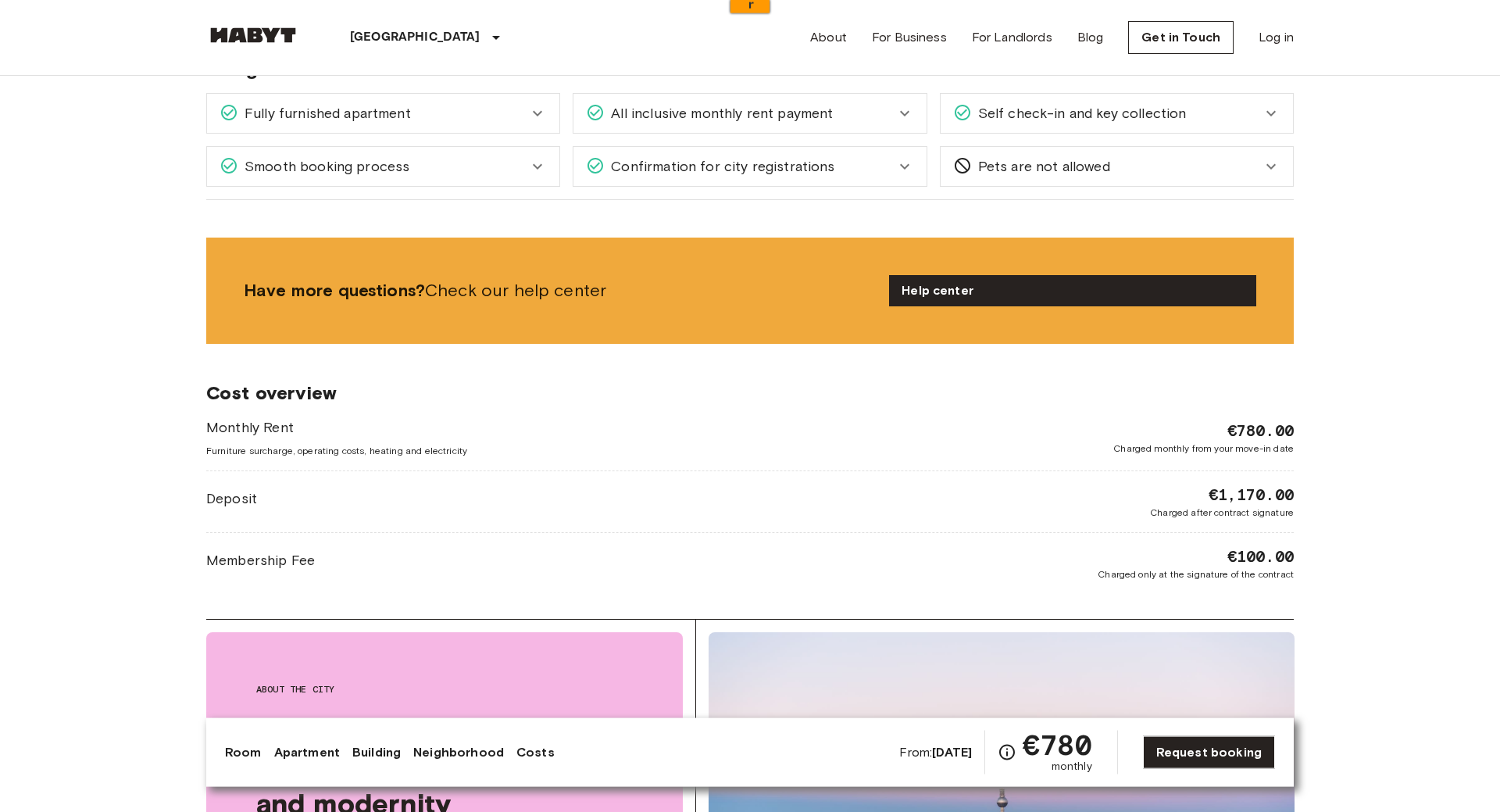
scroll to position [1593, 0]
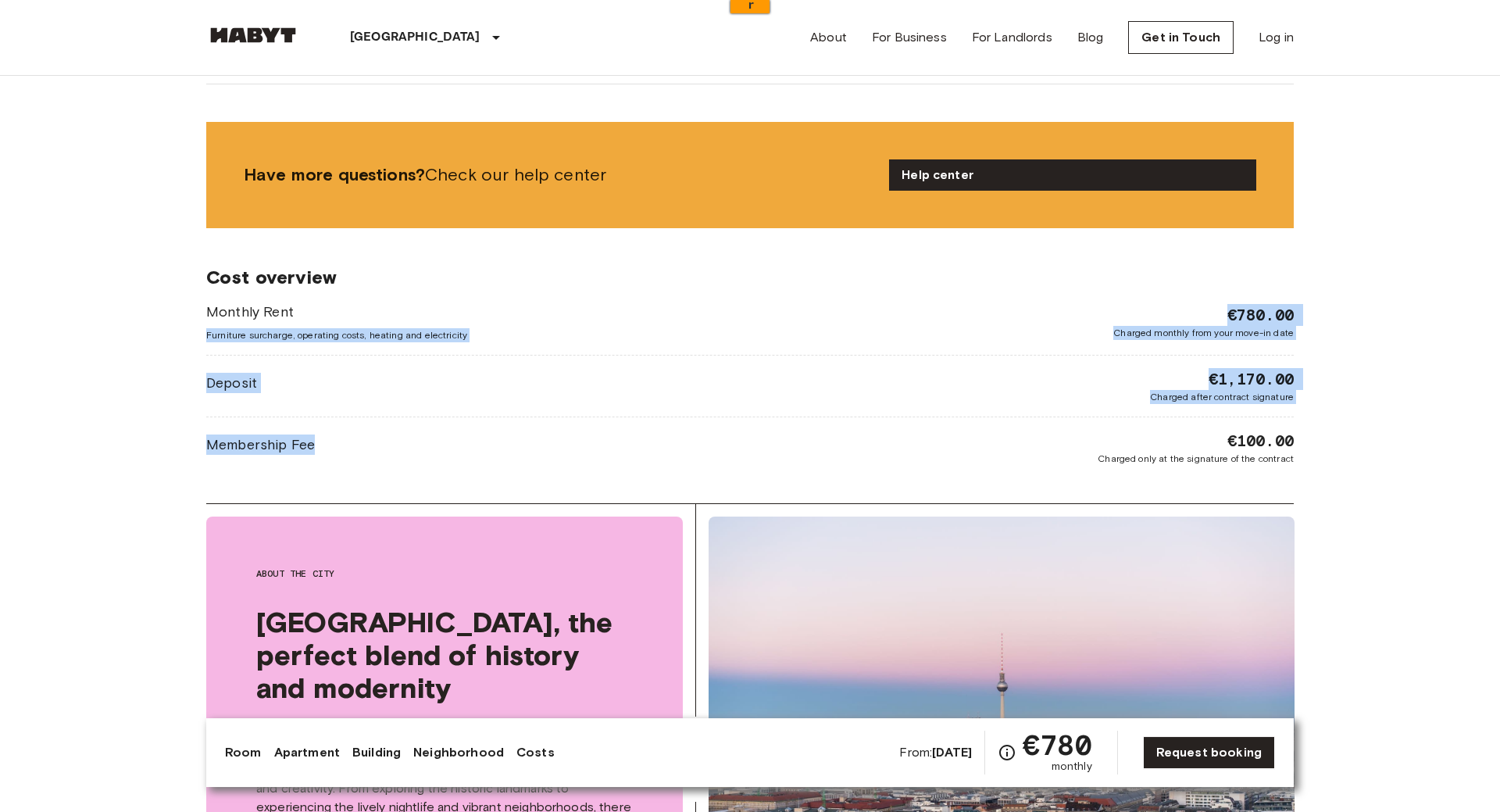
drag, startPoint x: 506, startPoint y: 466, endPoint x: 140, endPoint y: 321, distance: 393.7
click at [140, 321] on body "Berlin Europe Amsterdam Berlin Brussels Cologne Dusseldorf Frankfurt Graz Hambu…" at bounding box center [750, 520] width 1500 height 4226
click at [453, 365] on div "Monthly Rent Furniture surcharge, operating costs, heating and electricity €780…" at bounding box center [749, 383] width 1087 height 164
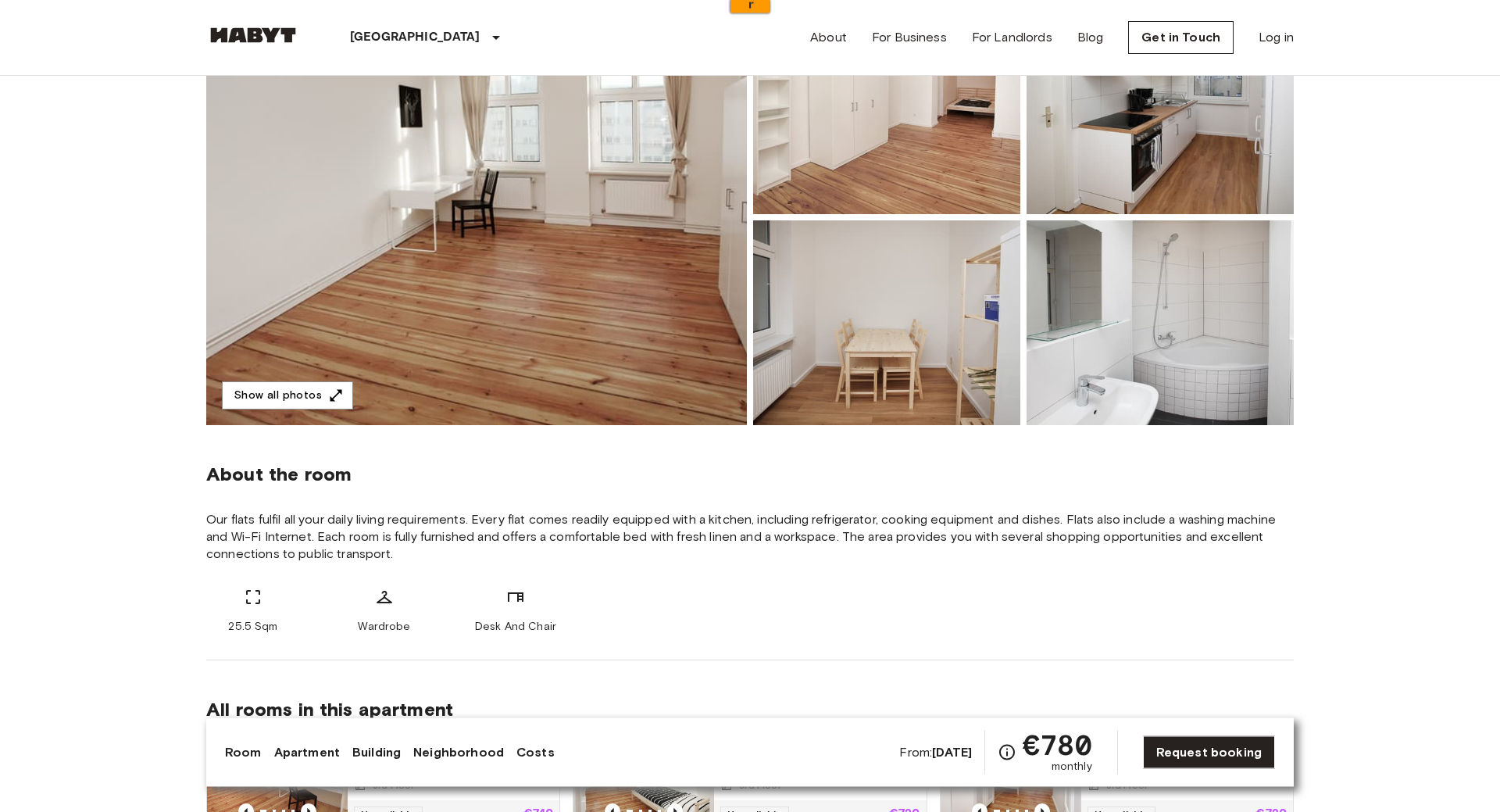
scroll to position [0, 0]
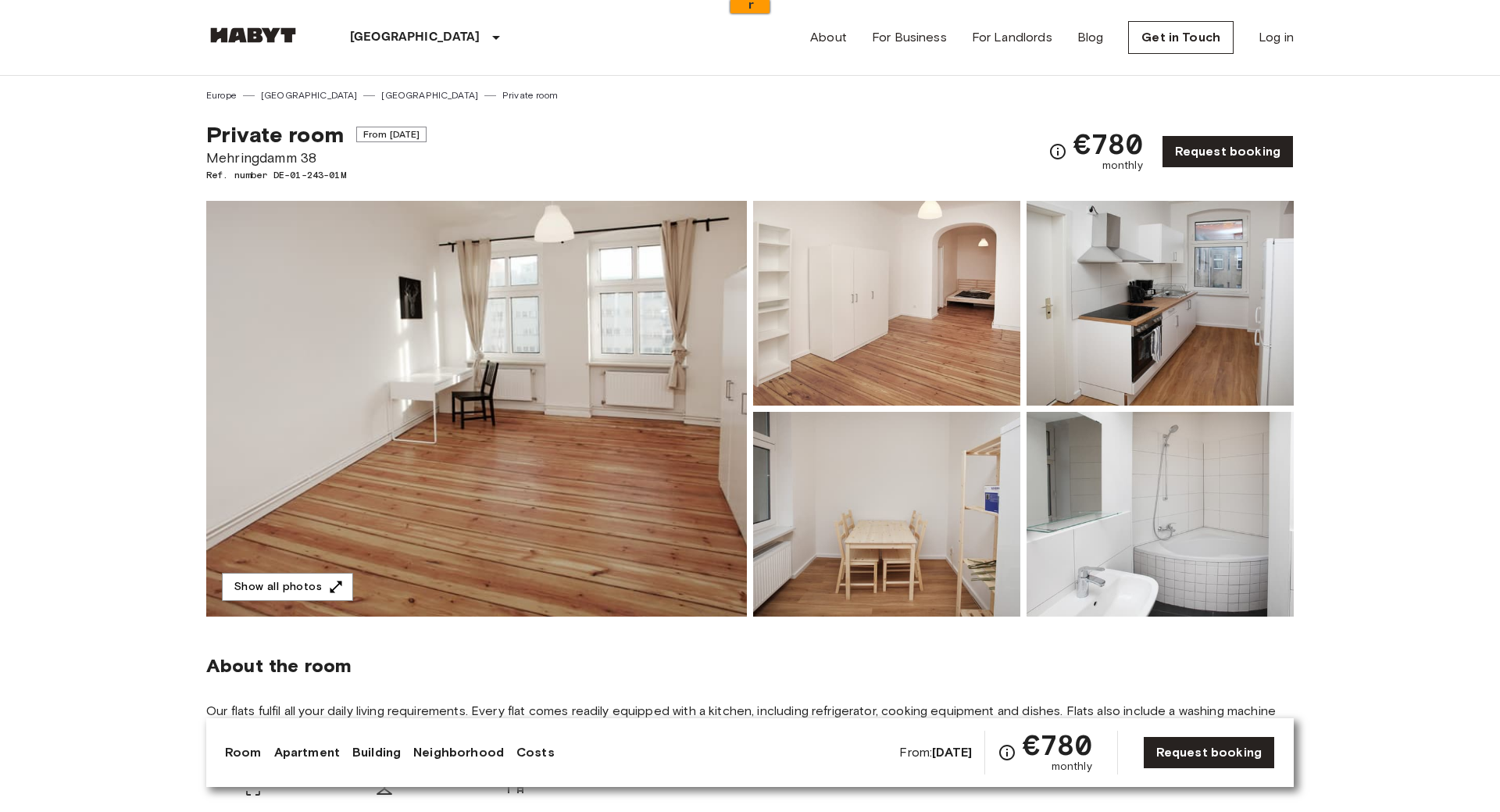
click at [538, 409] on img at bounding box center [476, 409] width 540 height 416
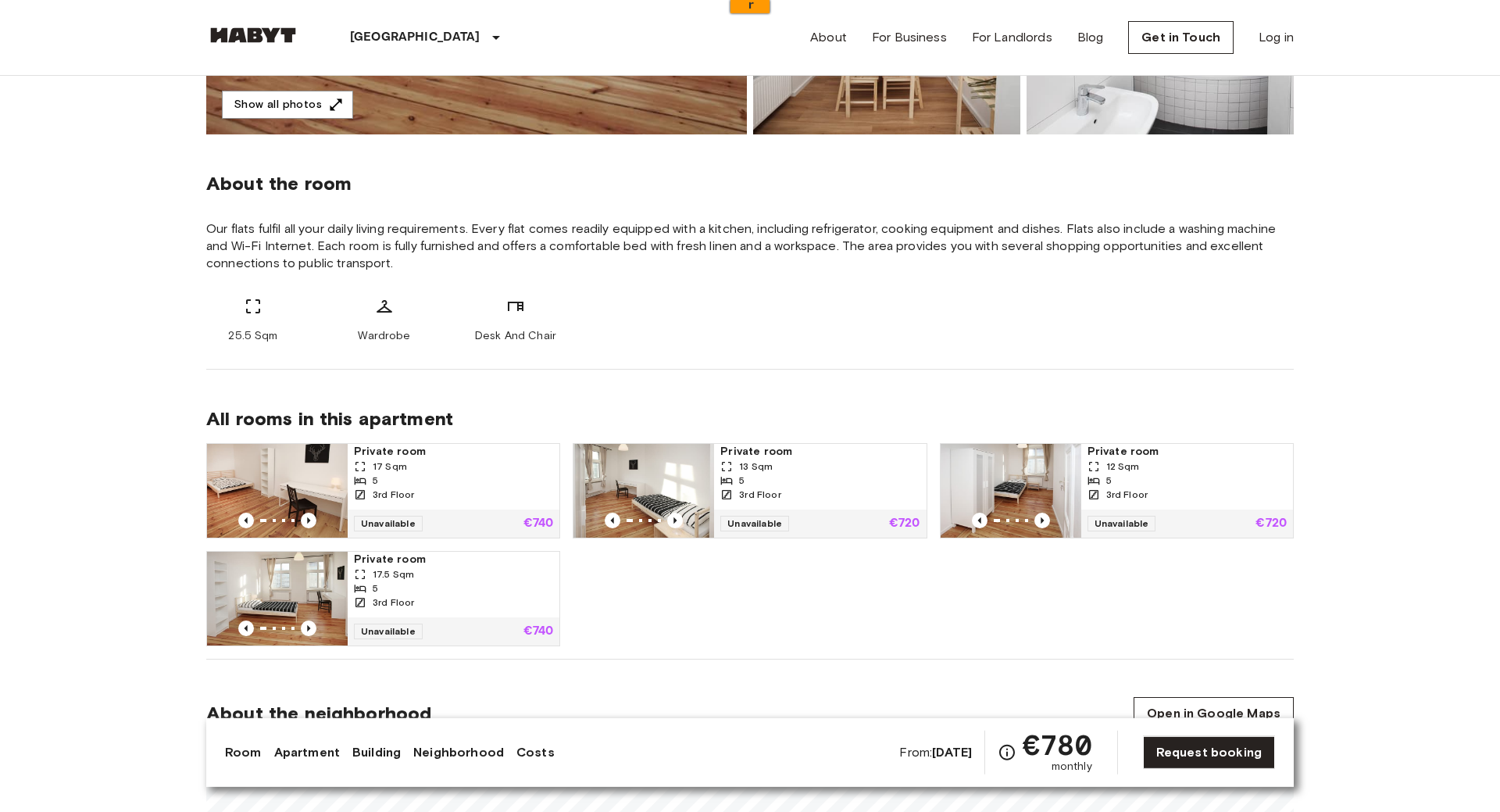
scroll to position [533, 0]
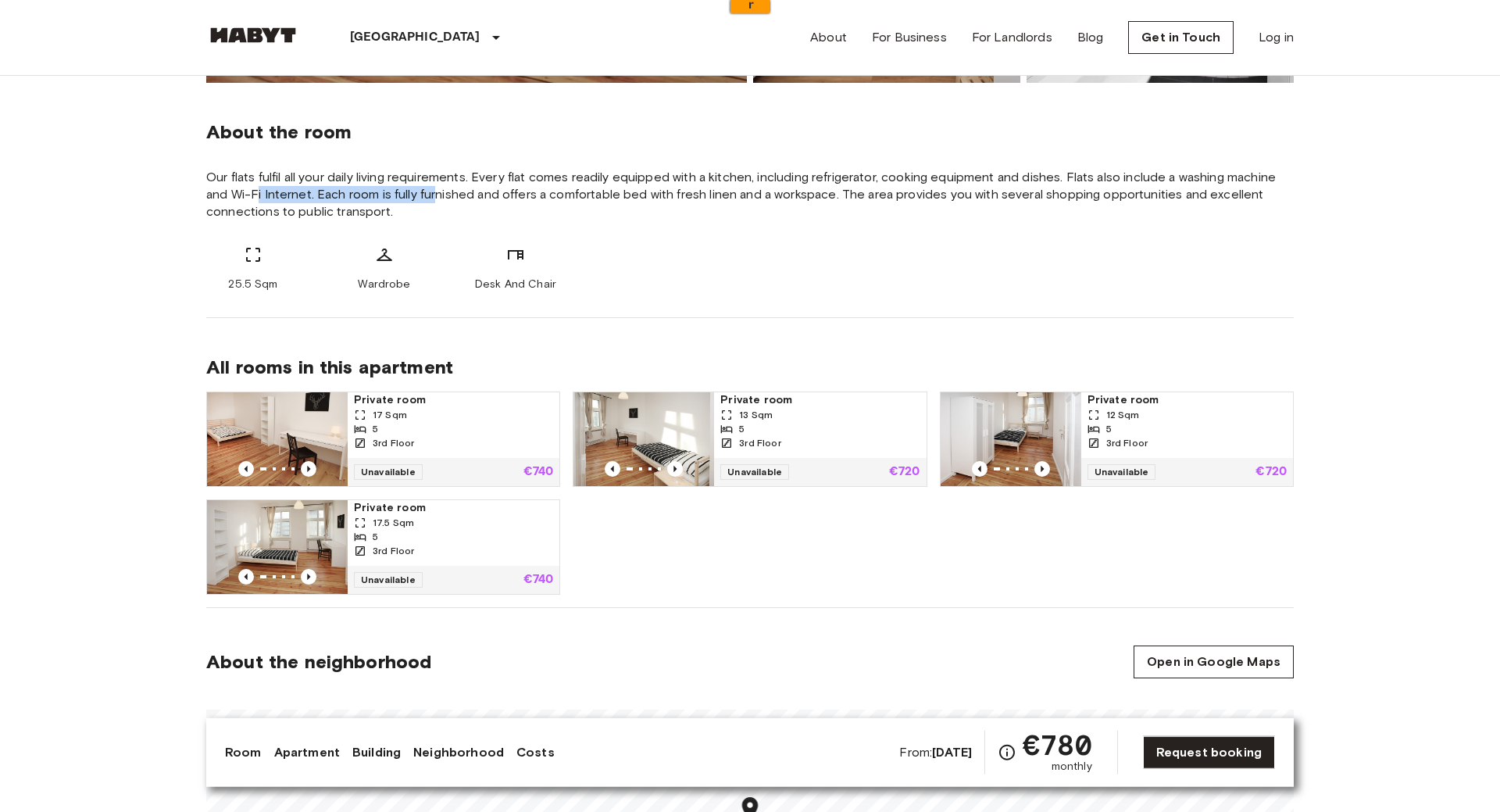
drag, startPoint x: 437, startPoint y: 201, endPoint x: 246, endPoint y: 188, distance: 191.4
click at [246, 188] on span "Our flats fulfil all your daily living requirements. Every flat comes readily e…" at bounding box center [749, 194] width 1087 height 51
click at [316, 192] on span "Our flats fulfil all your daily living requirements. Every flat comes readily e…" at bounding box center [749, 194] width 1087 height 51
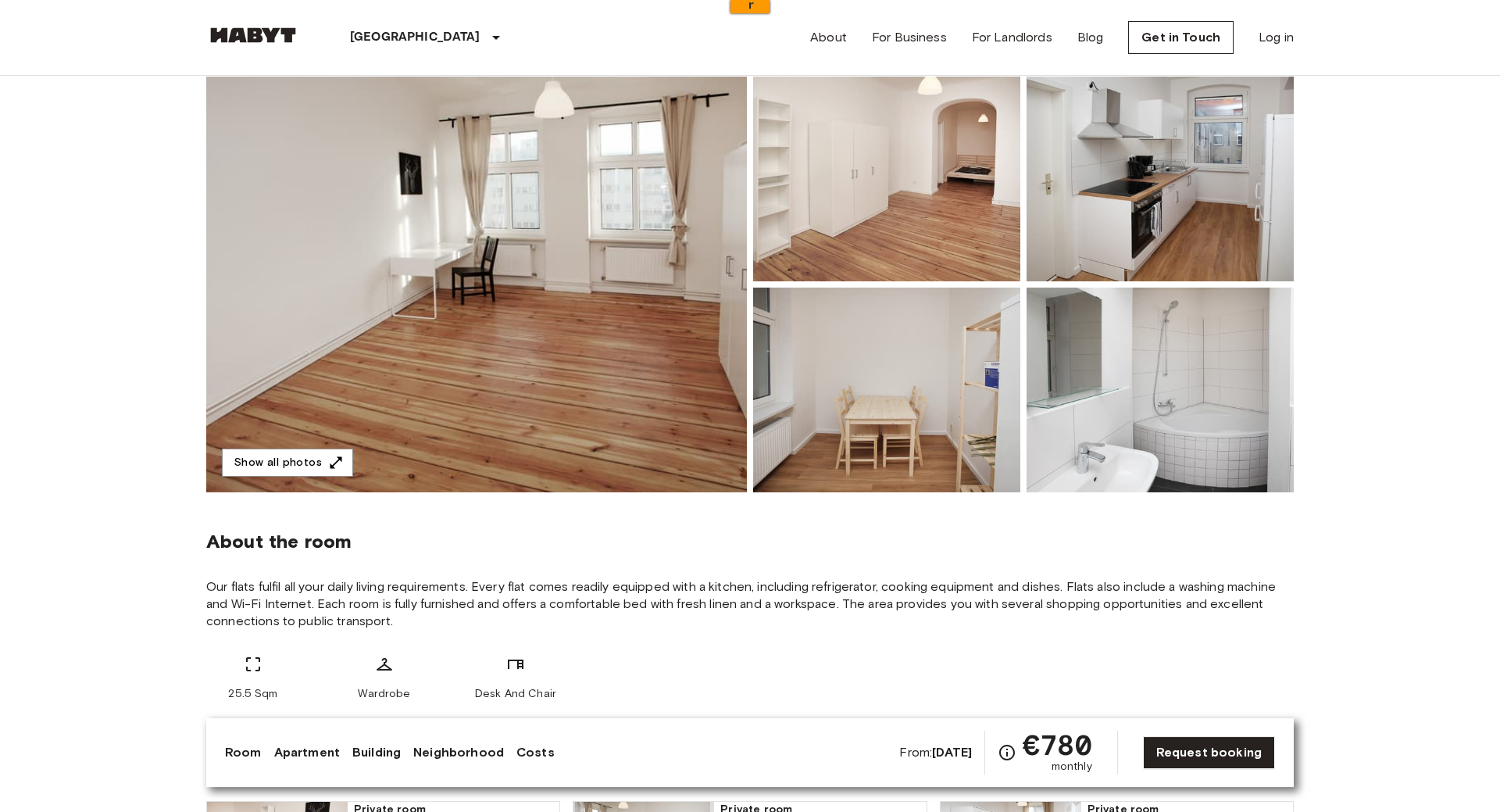
scroll to position [0, 0]
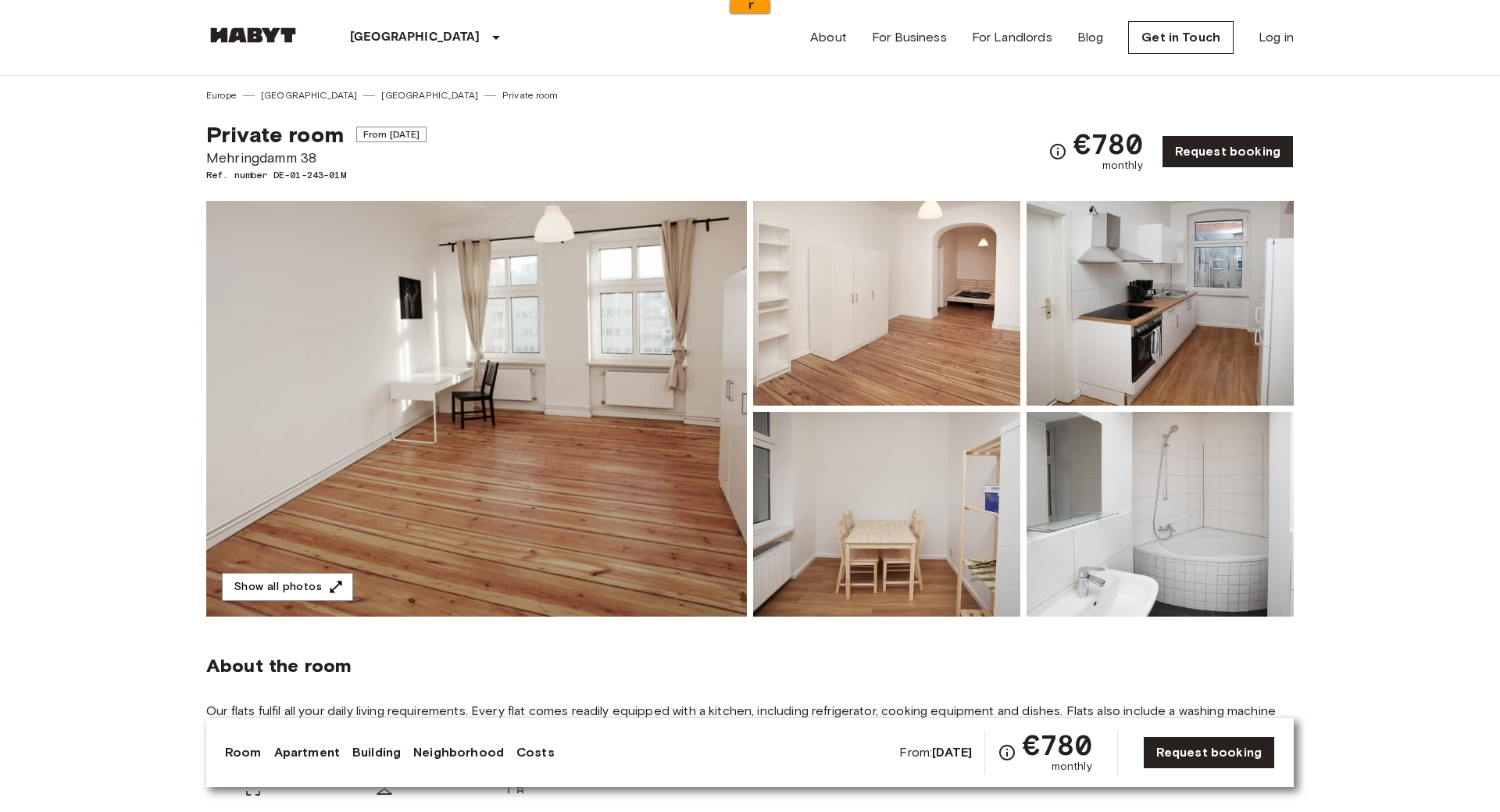
click at [1060, 159] on icon "Check cost overview for full price breakdown. Please note that discounts apply …" at bounding box center [1057, 151] width 18 height 18
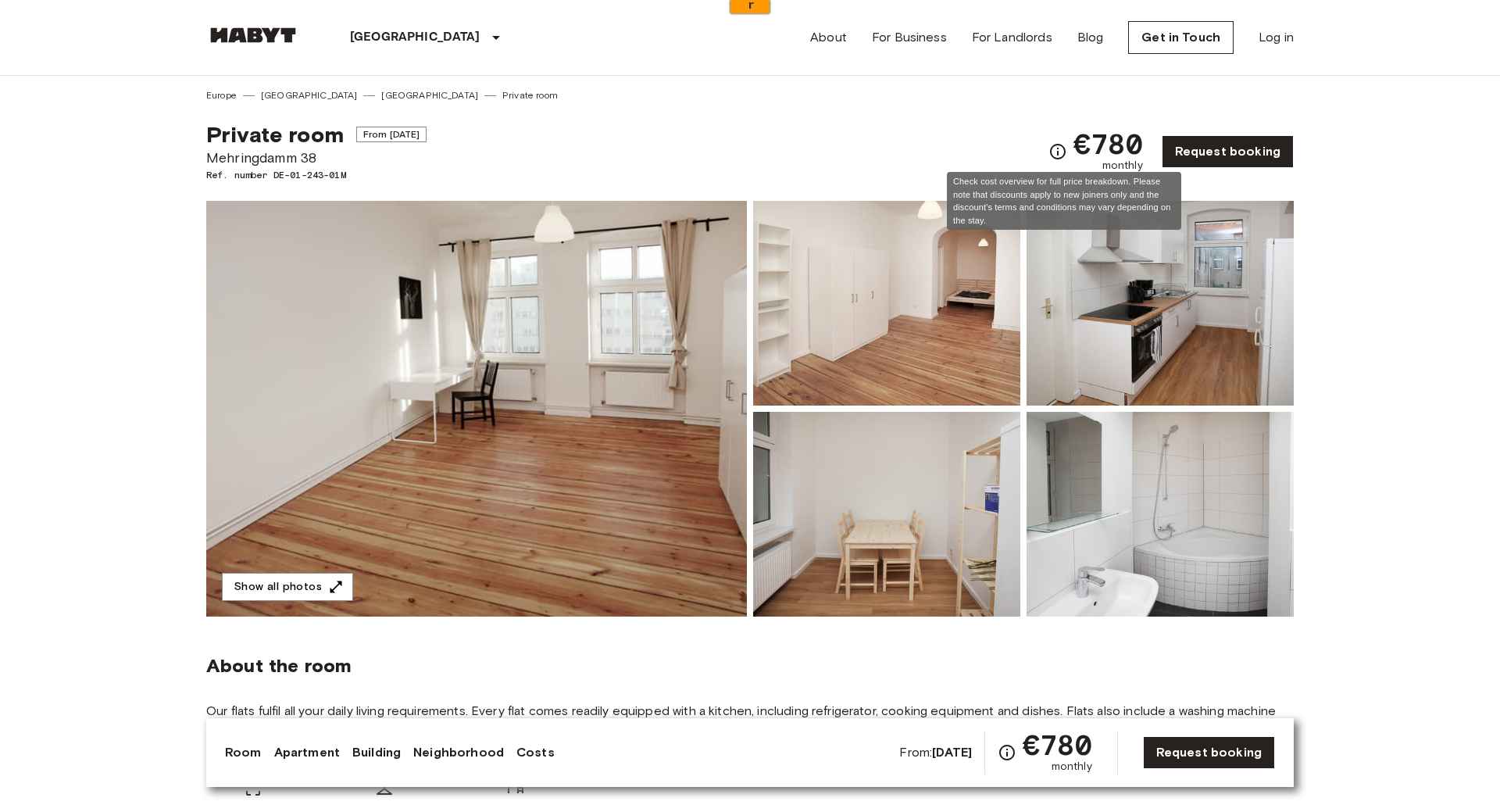
click at [1061, 150] on icon "Check cost overview for full price breakdown. Please note that discounts apply …" at bounding box center [1057, 151] width 18 height 18
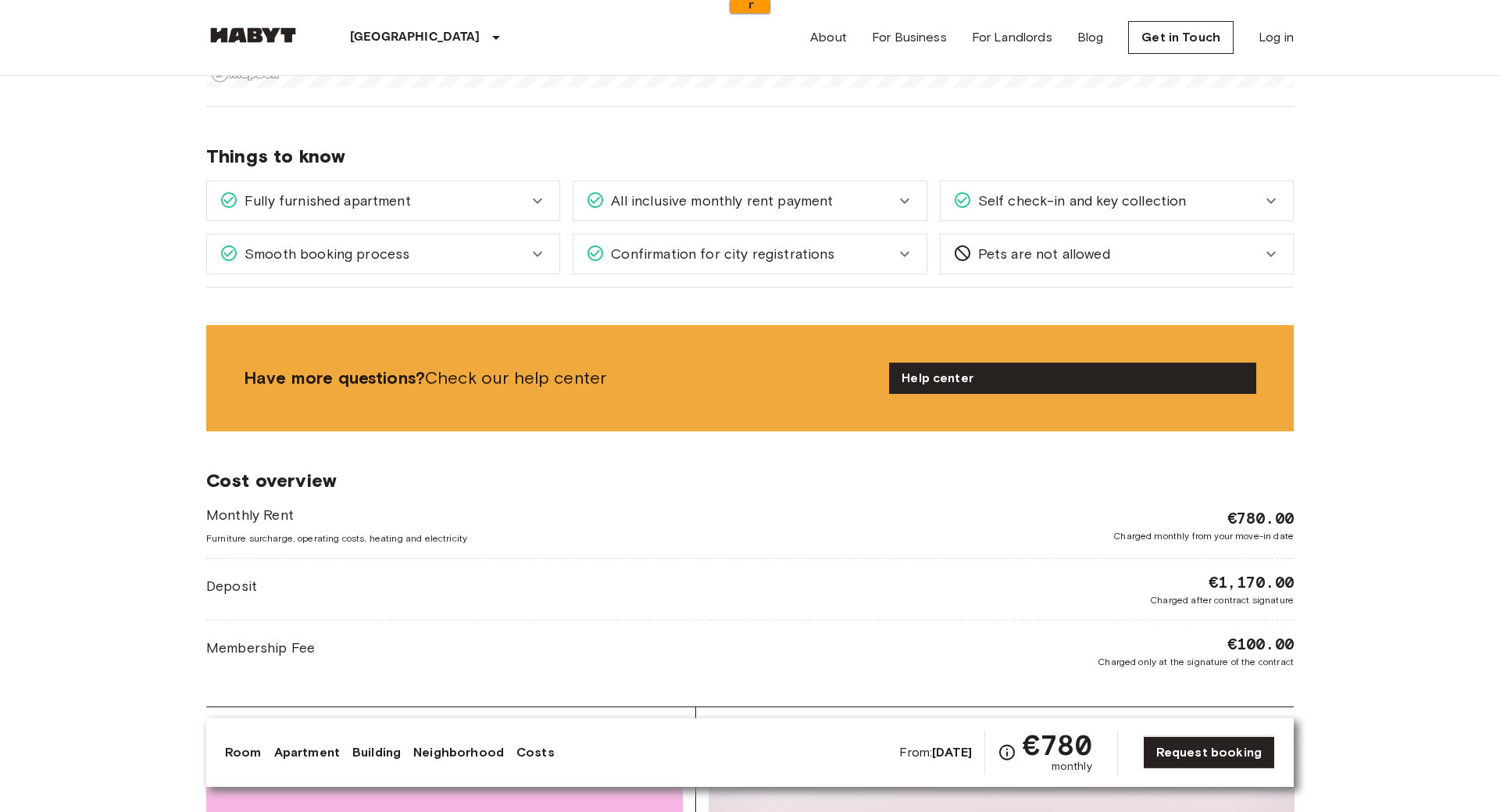
scroll to position [1408, 0]
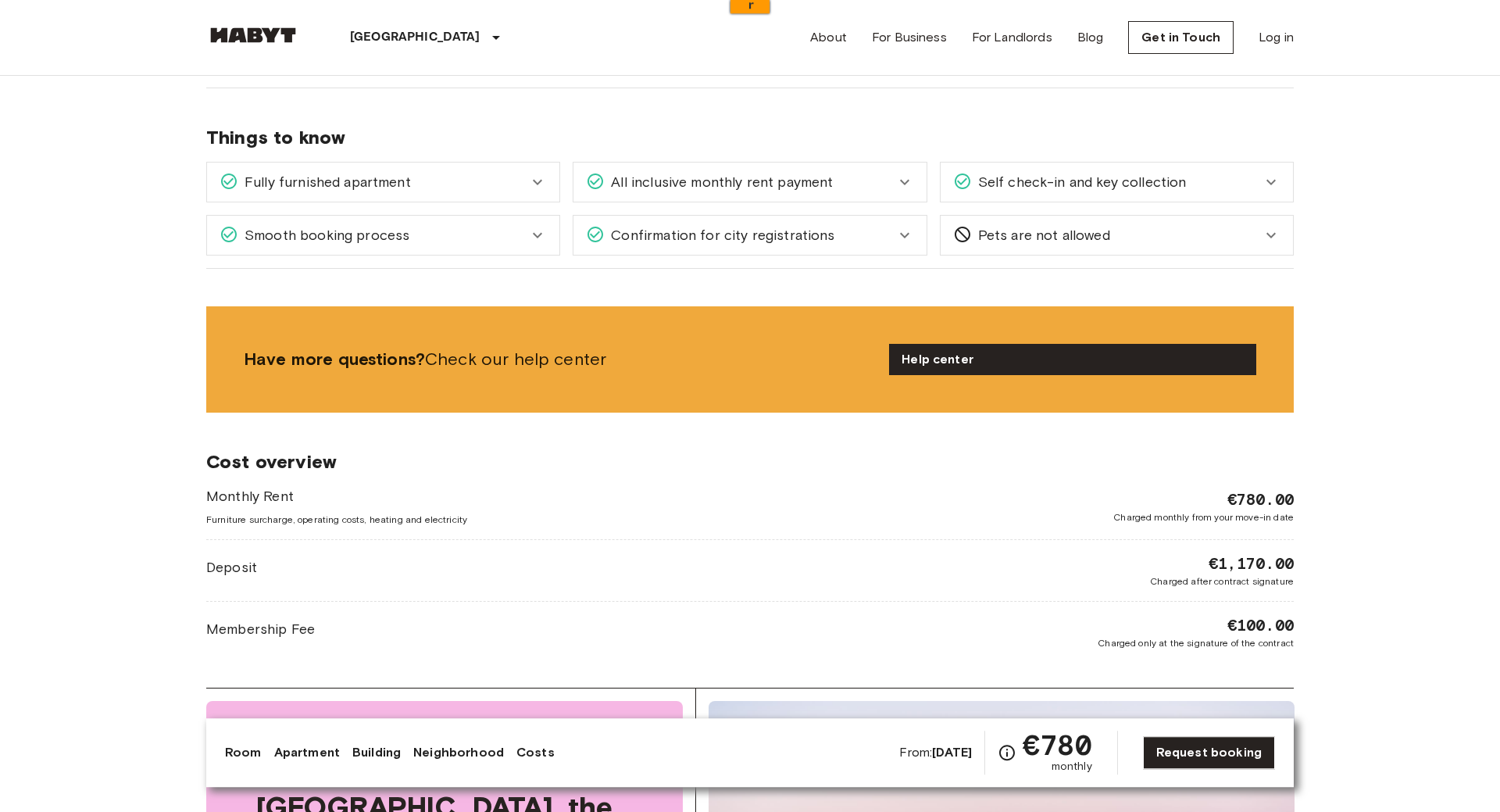
click at [536, 178] on icon at bounding box center [537, 182] width 18 height 18
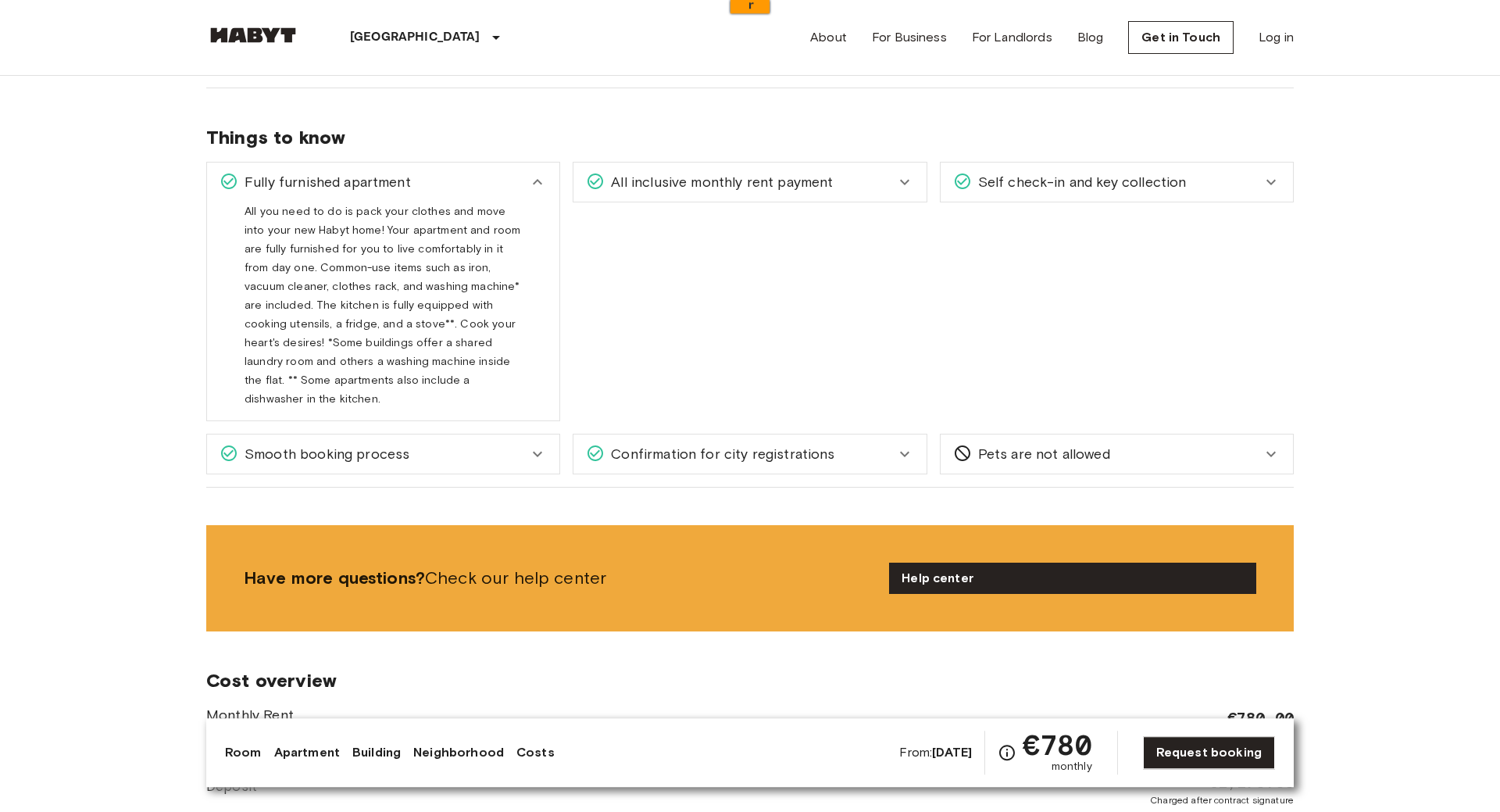
click at [536, 178] on icon at bounding box center [537, 182] width 18 height 18
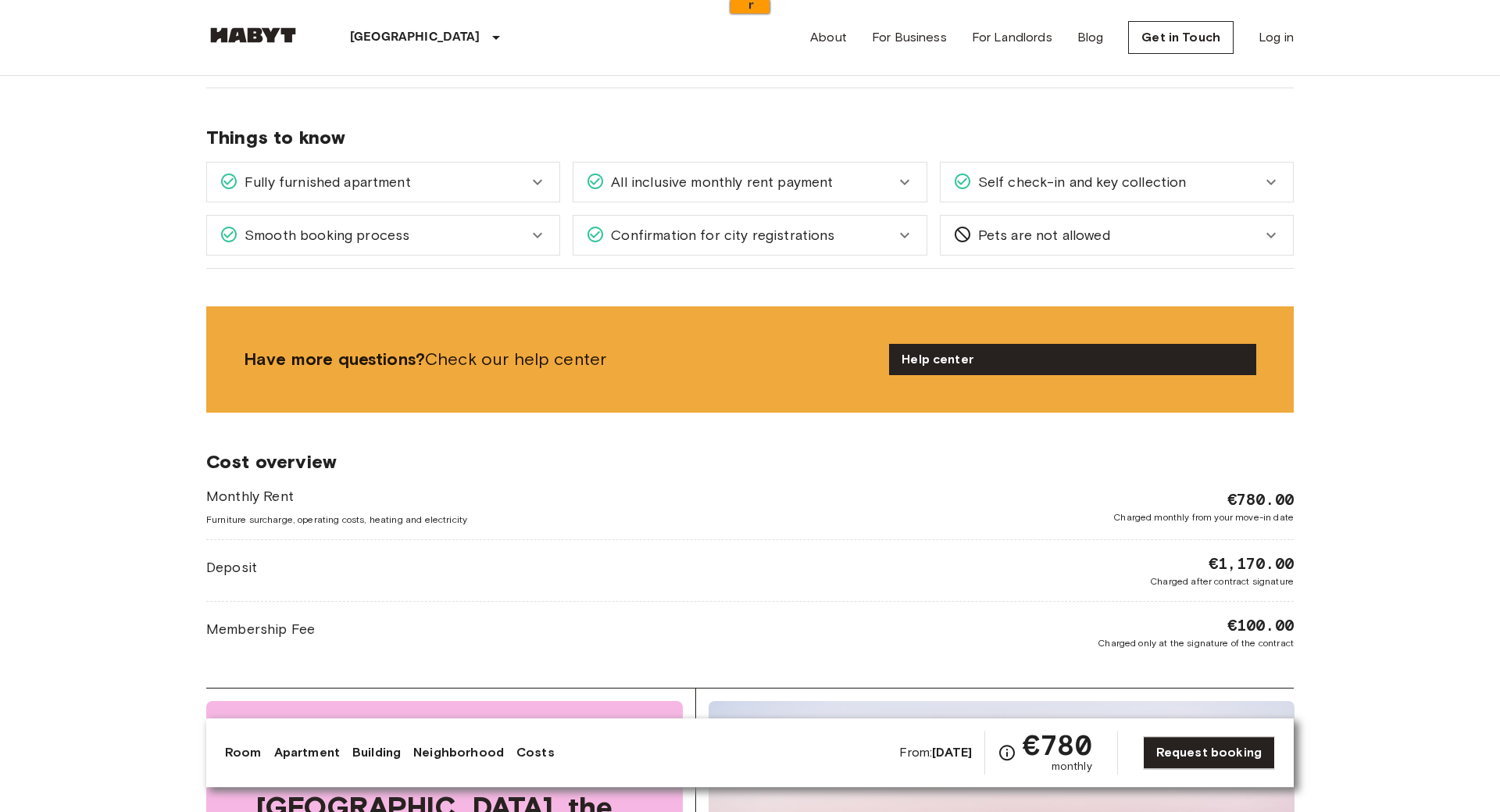
click at [874, 185] on div "All inclusive monthly rent payment" at bounding box center [740, 182] width 309 height 20
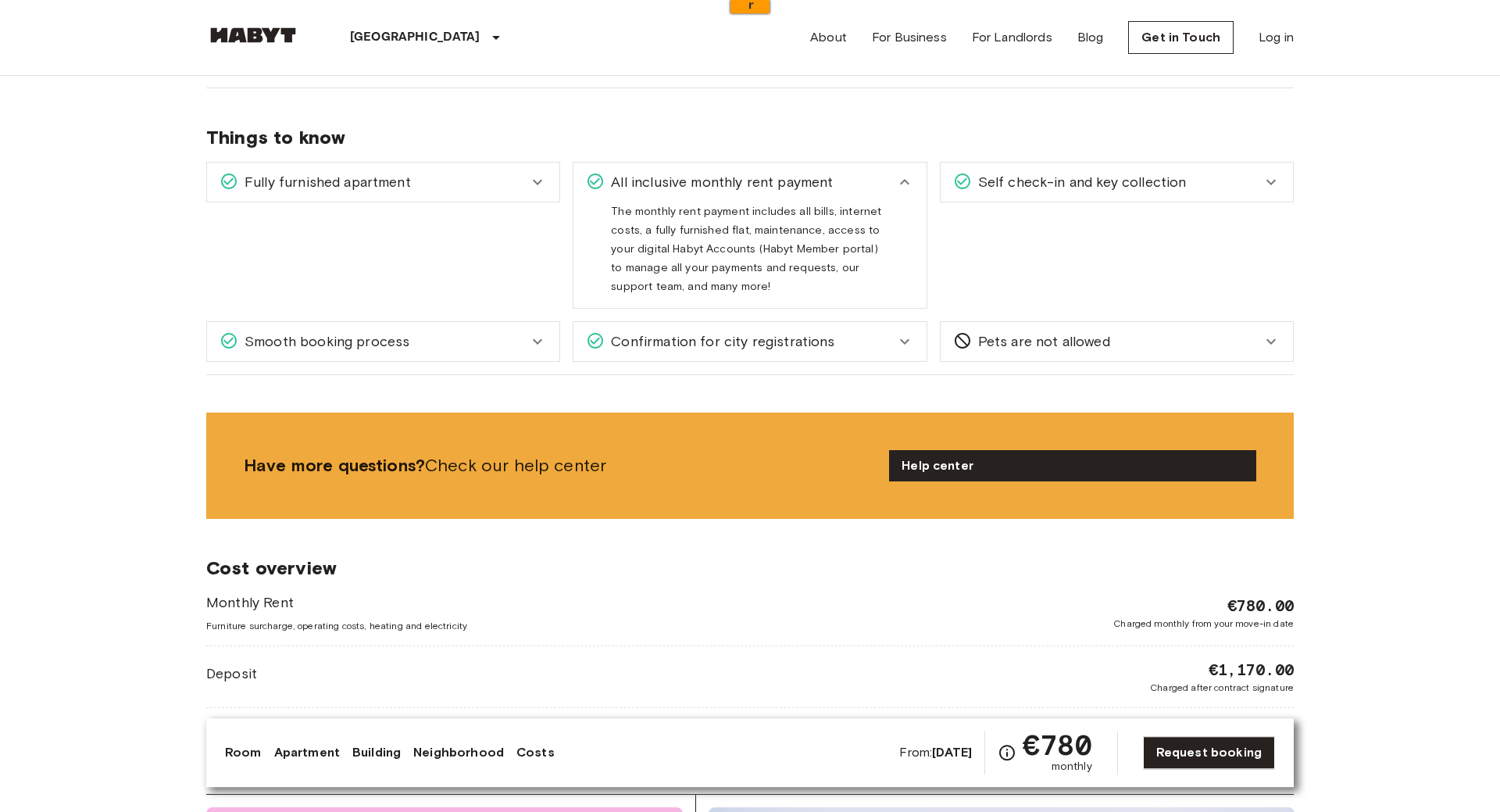
click at [874, 185] on div "All inclusive monthly rent payment" at bounding box center [740, 182] width 309 height 20
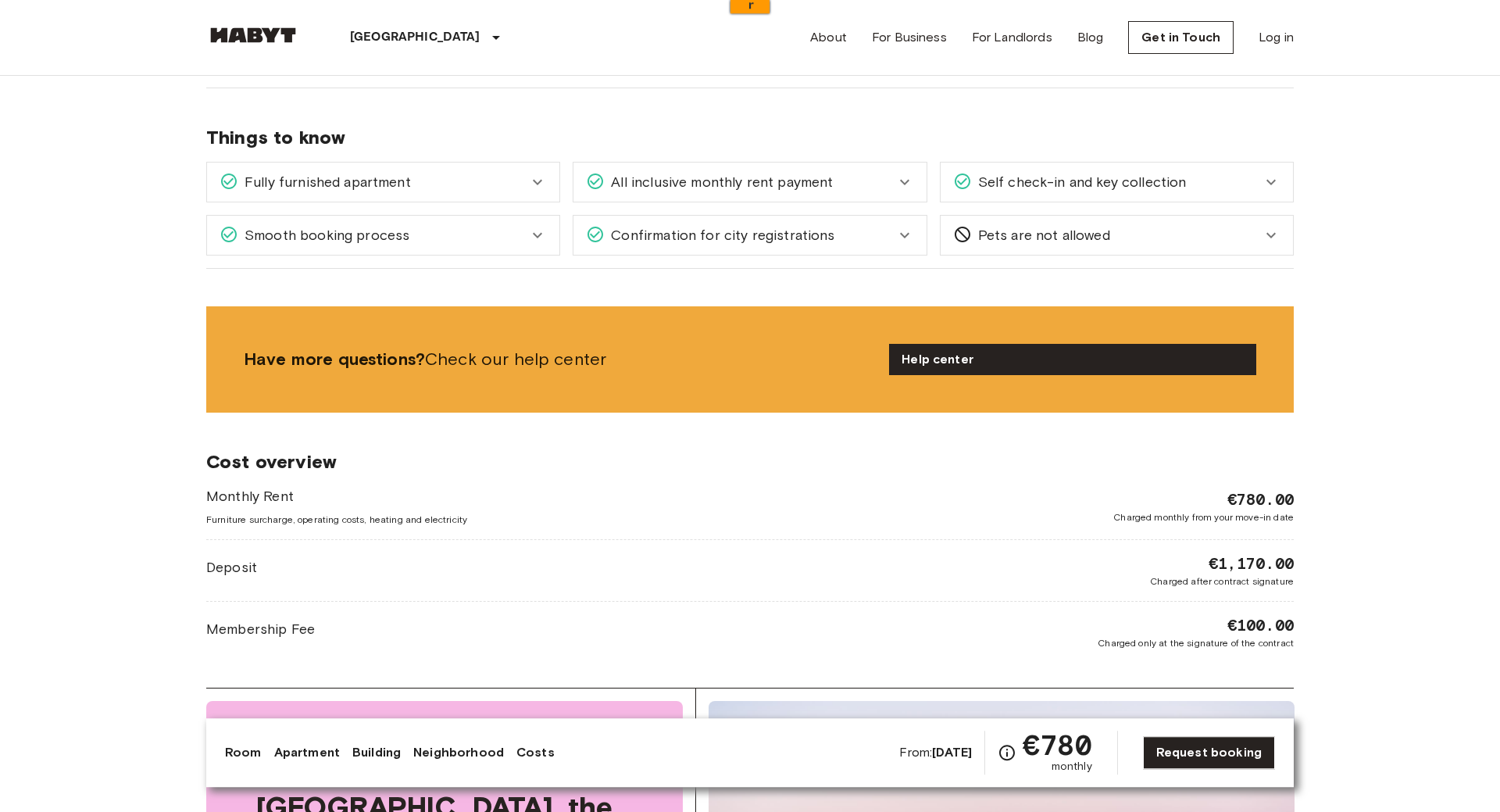
click at [858, 246] on div "Confirmation for city registrations" at bounding box center [740, 235] width 309 height 20
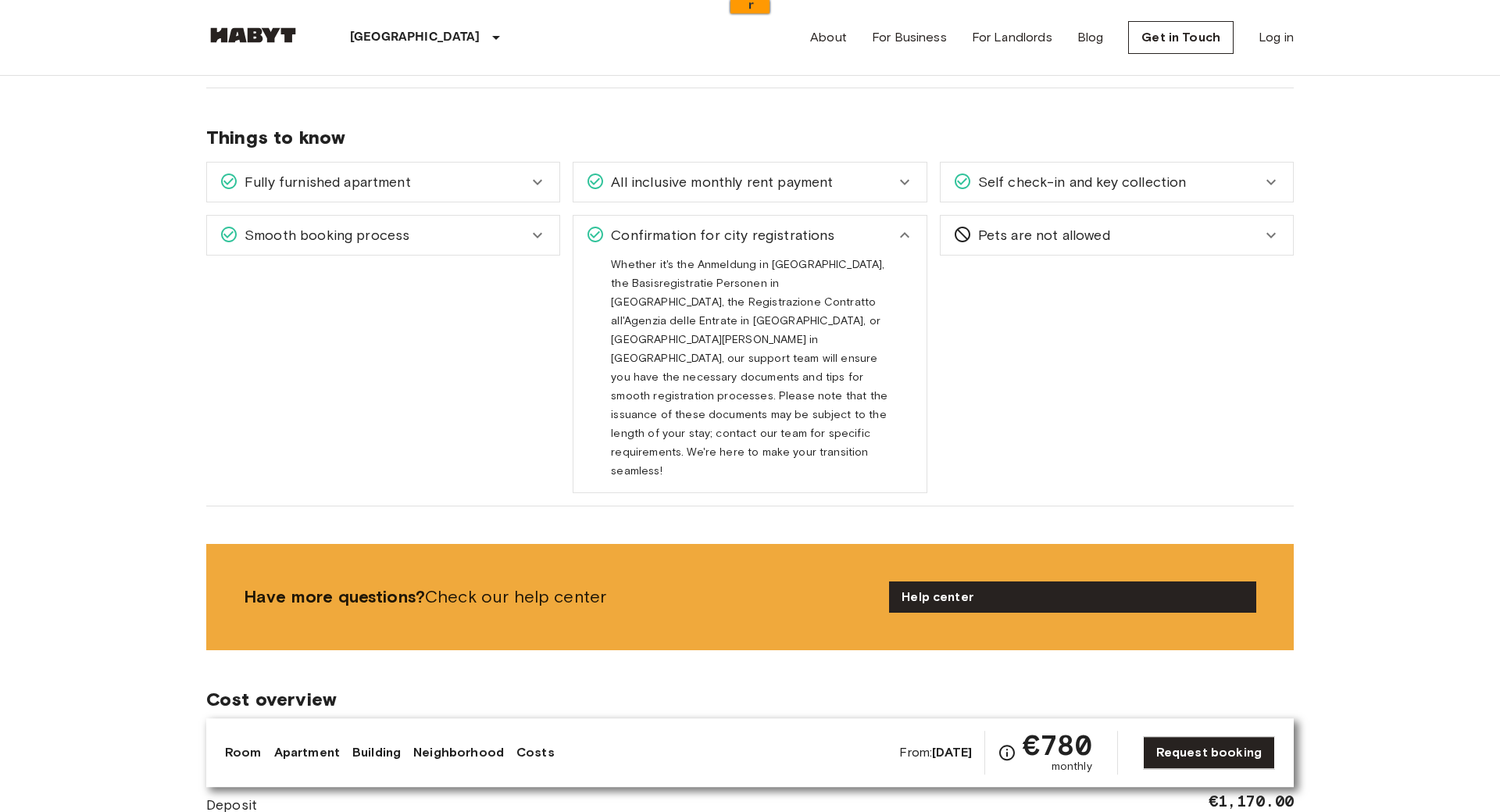
click at [872, 235] on div "Confirmation for city registrations" at bounding box center [740, 235] width 309 height 20
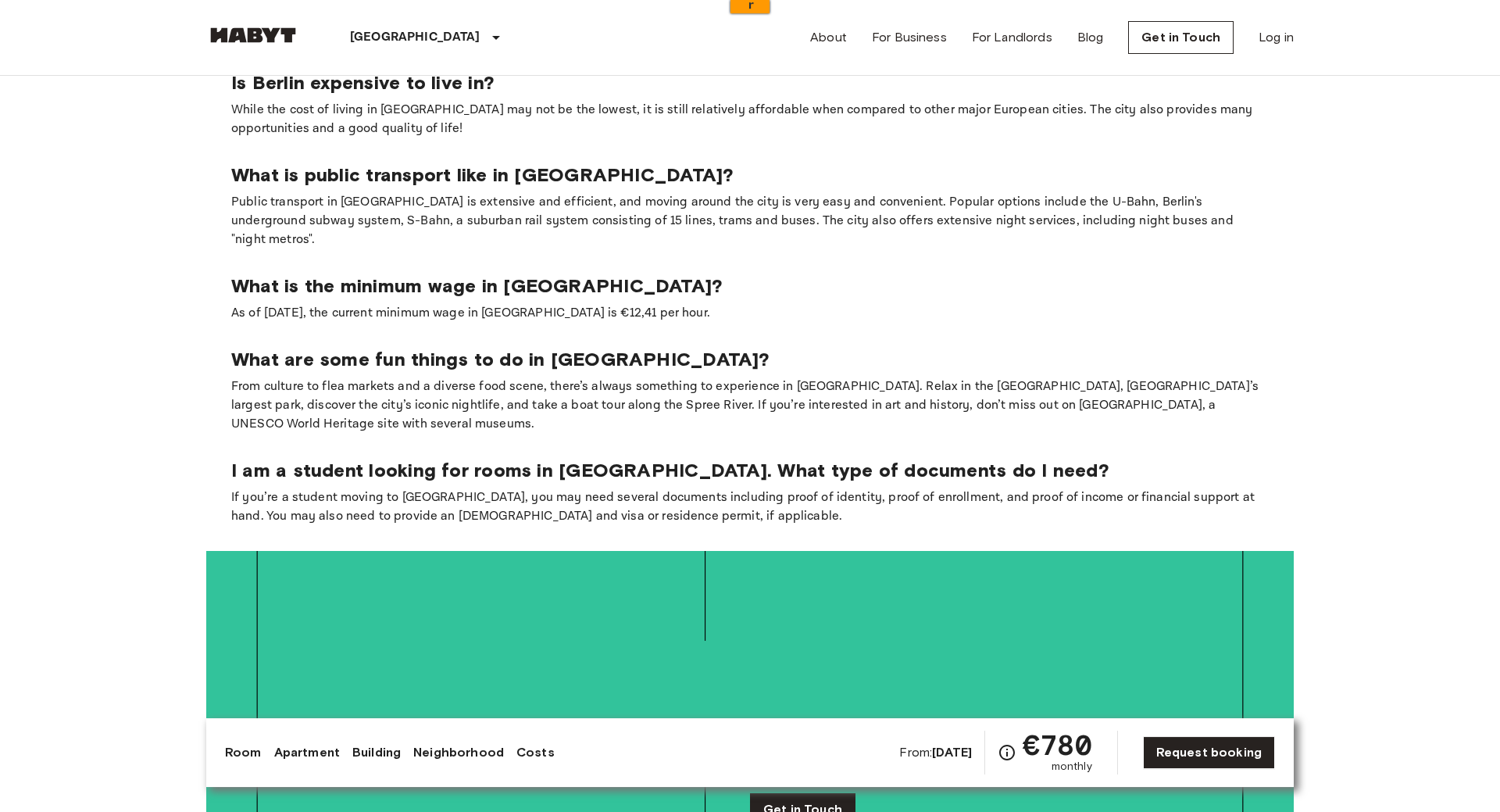
scroll to position [2609, 0]
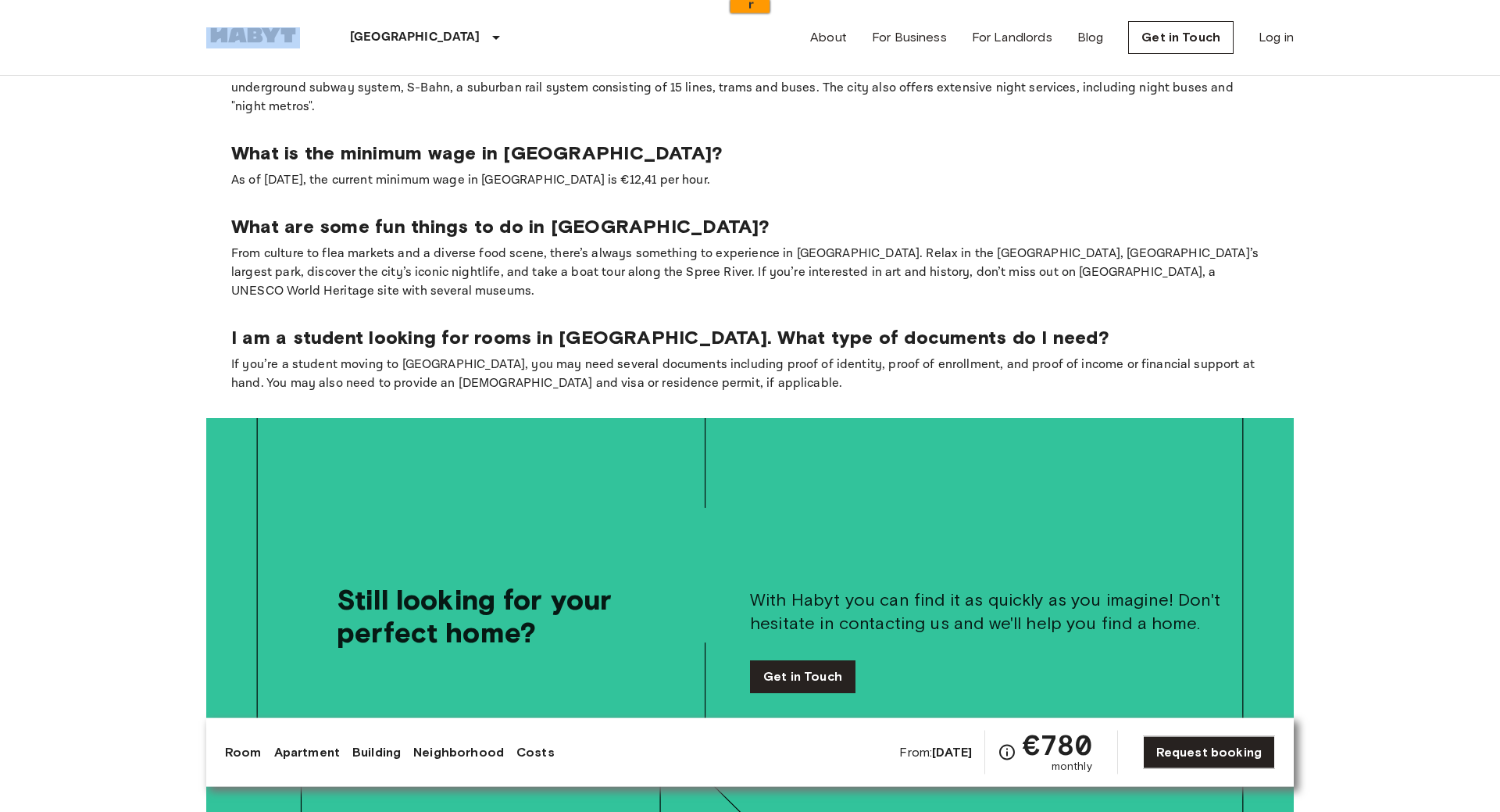
drag, startPoint x: 837, startPoint y: 289, endPoint x: 214, endPoint y: 71, distance: 660.0
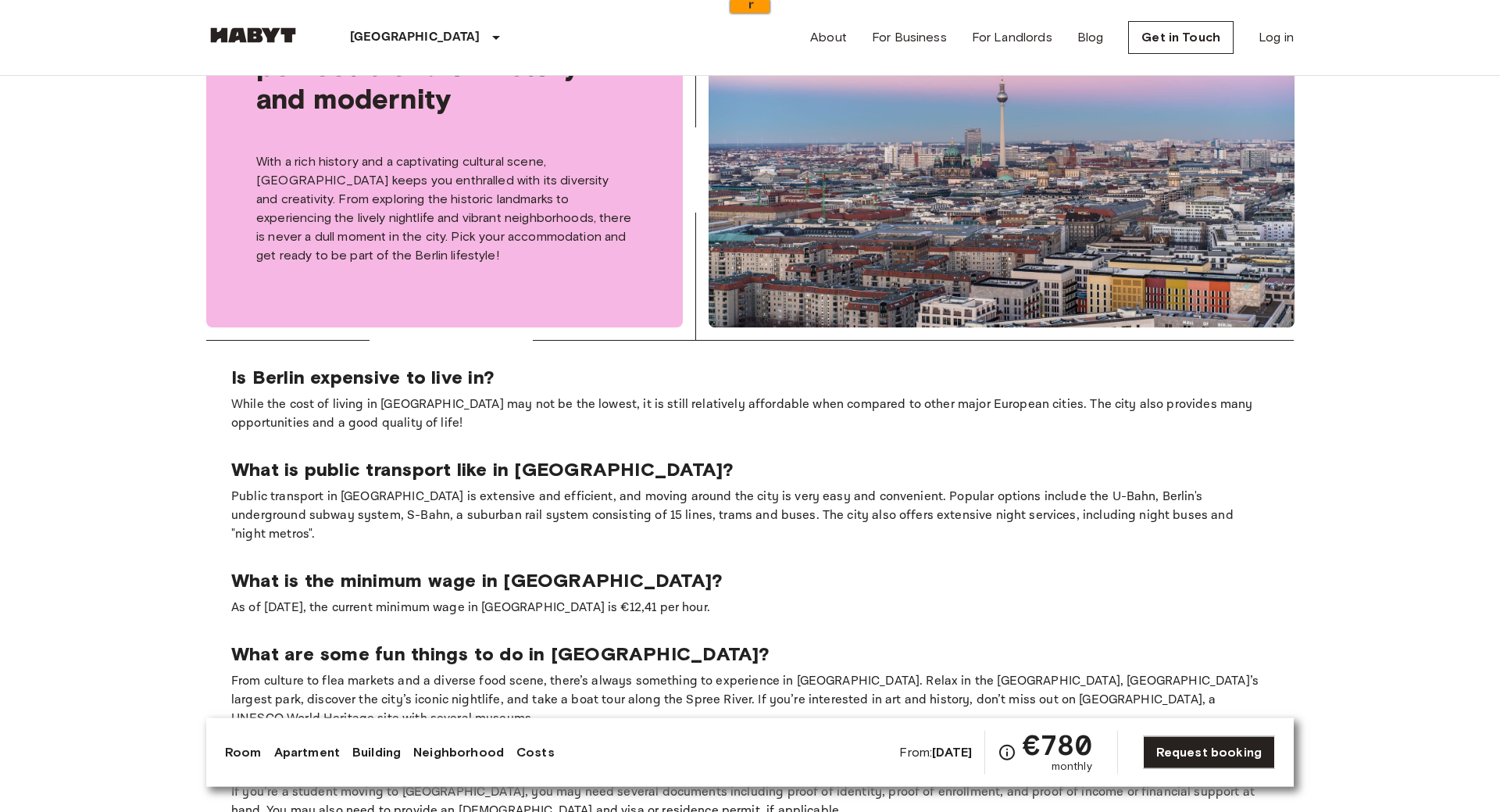
scroll to position [2184, 0]
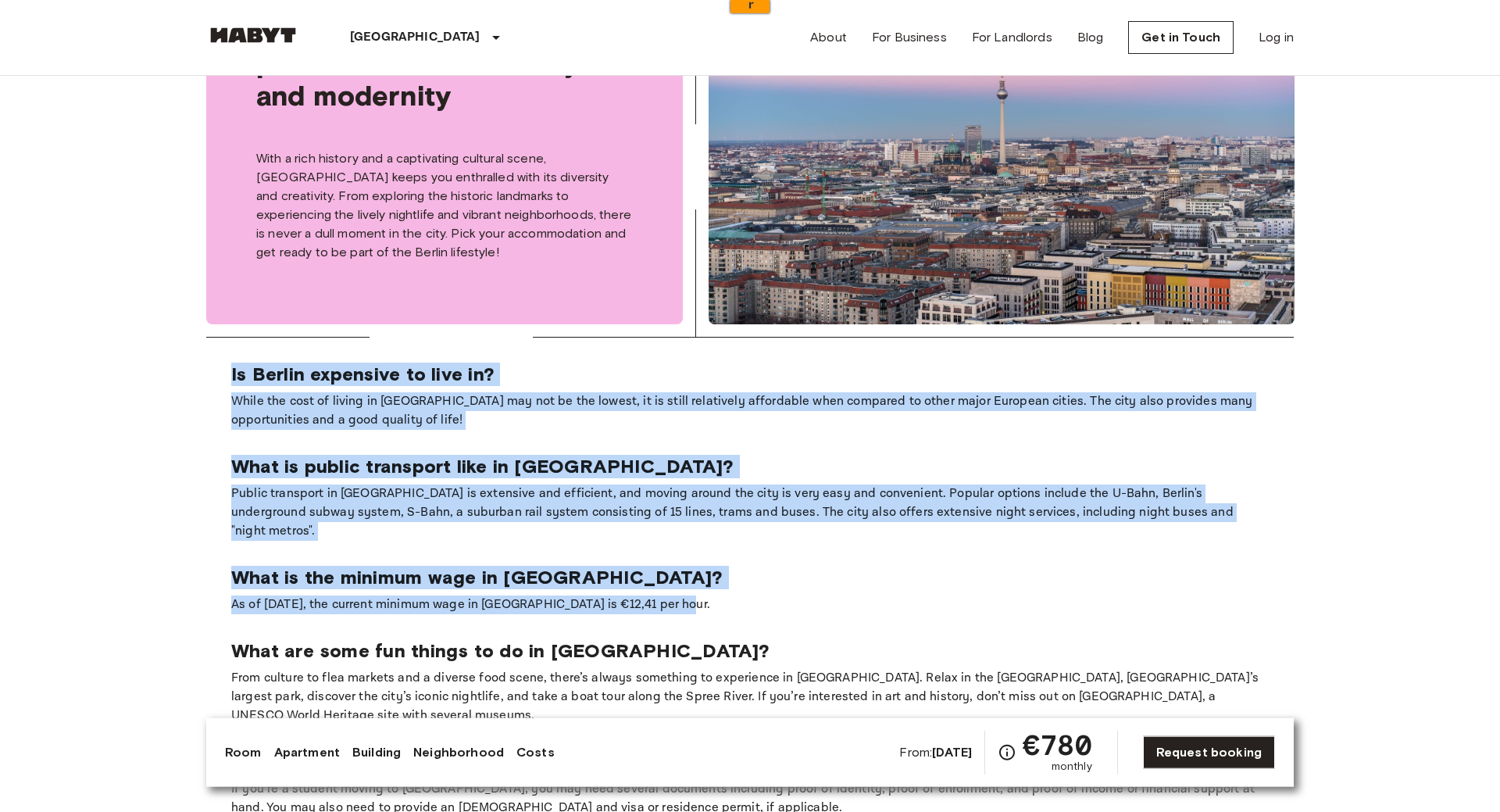
drag, startPoint x: 218, startPoint y: 322, endPoint x: 817, endPoint y: 545, distance: 639.2
click at [817, 545] on section "Is Berlin expensive to live in? While the cost of living in Berlin may not be t…" at bounding box center [749, 589] width 1087 height 504
click at [775, 595] on p "As of [DATE], the current minimum wage in [GEOGRAPHIC_DATA] is €12,41 per hour." at bounding box center [750, 604] width 1038 height 18
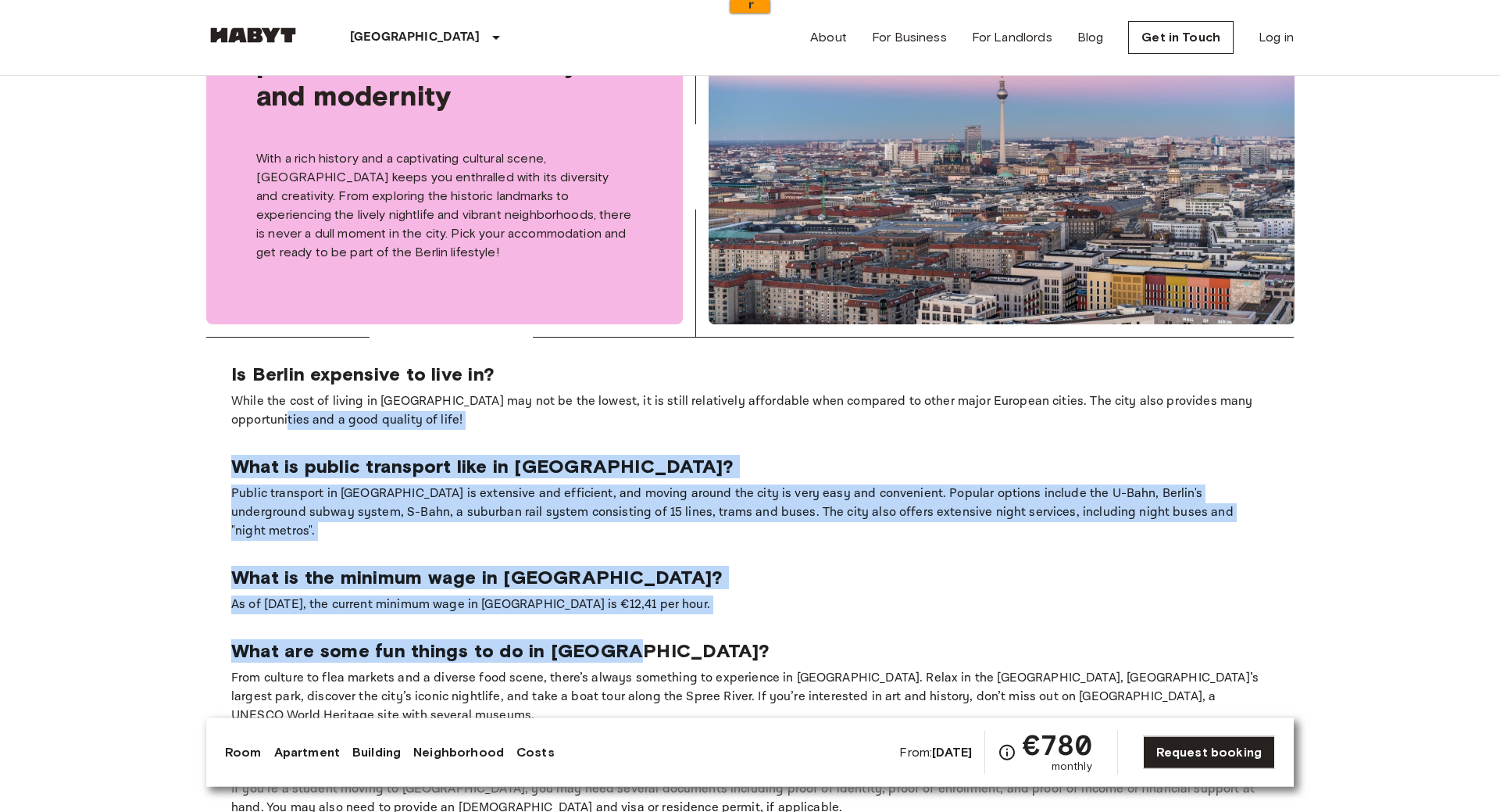
drag, startPoint x: 831, startPoint y: 557, endPoint x: 202, endPoint y: 363, distance: 658.2
click at [308, 455] on p "What is public transport like in [GEOGRAPHIC_DATA]?" at bounding box center [750, 466] width 1038 height 23
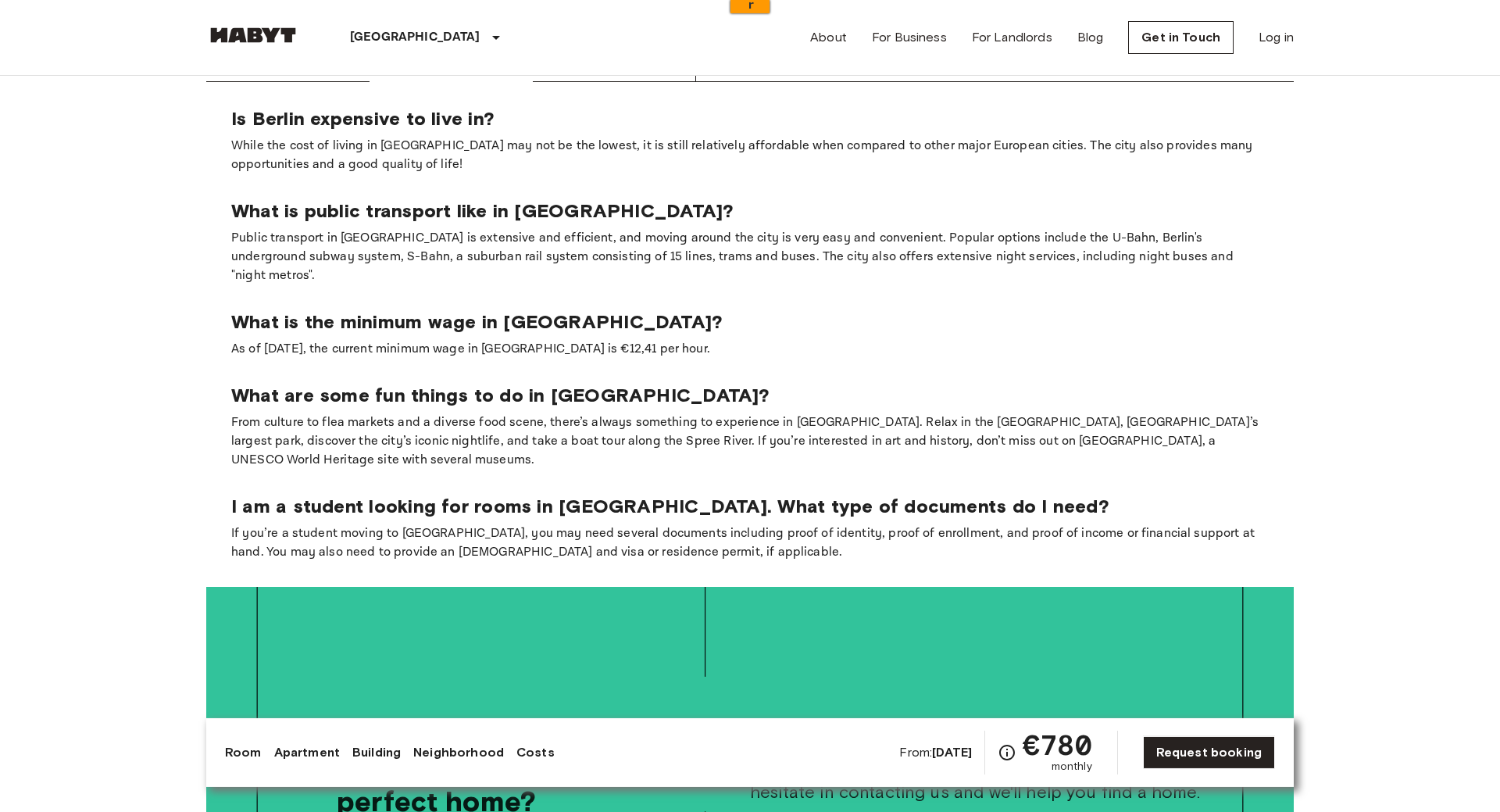
scroll to position [2445, 0]
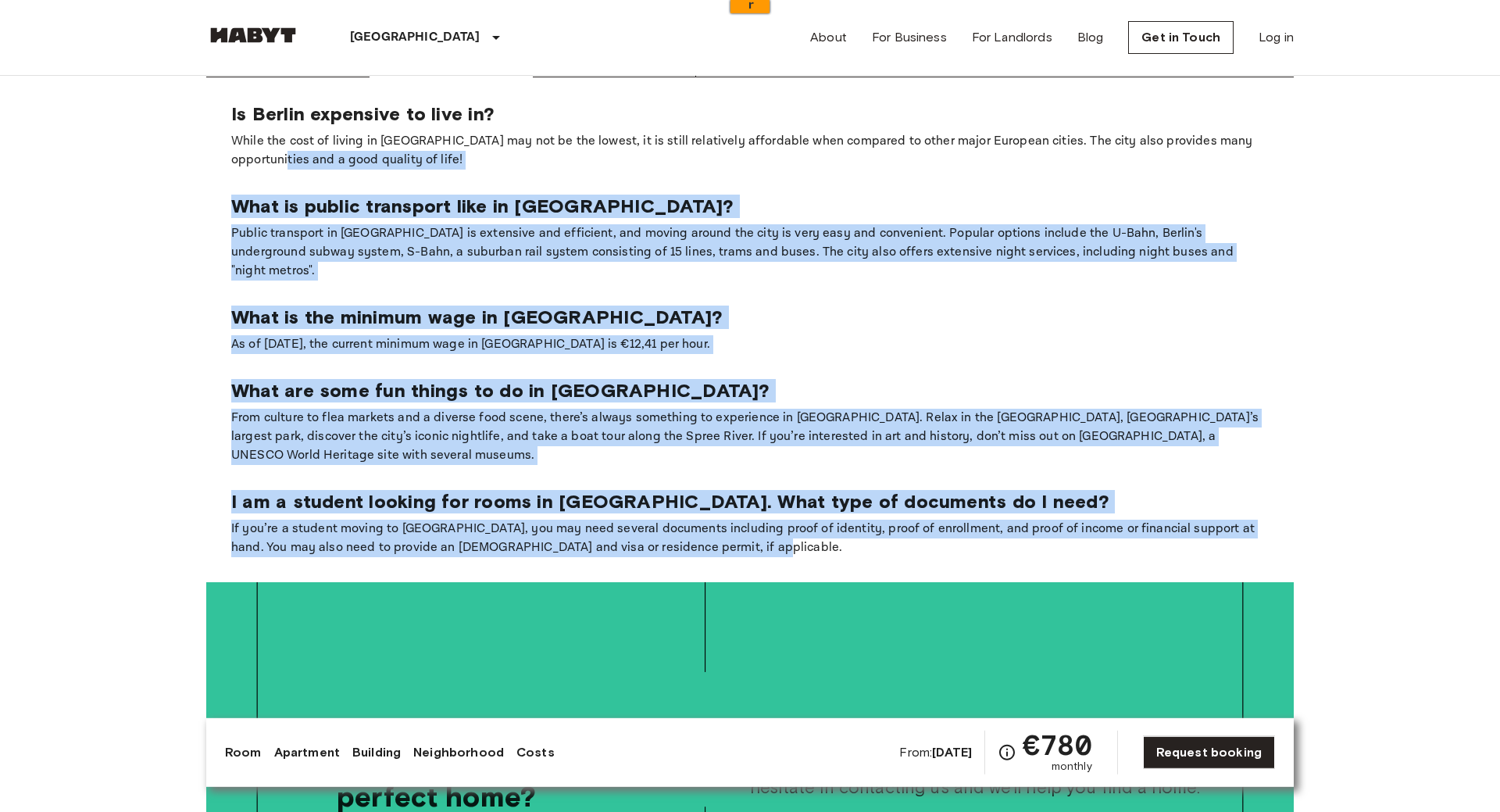
drag, startPoint x: 787, startPoint y: 463, endPoint x: 207, endPoint y: 125, distance: 671.3
click at [207, 125] on section "Is Berlin expensive to live in? While the cost of living in Berlin may not be t…" at bounding box center [749, 329] width 1087 height 504
click at [214, 150] on section "Is Berlin expensive to live in? While the cost of living in Berlin may not be t…" at bounding box center [749, 329] width 1087 height 504
drag, startPoint x: 282, startPoint y: 176, endPoint x: 767, endPoint y: 464, distance: 564.1
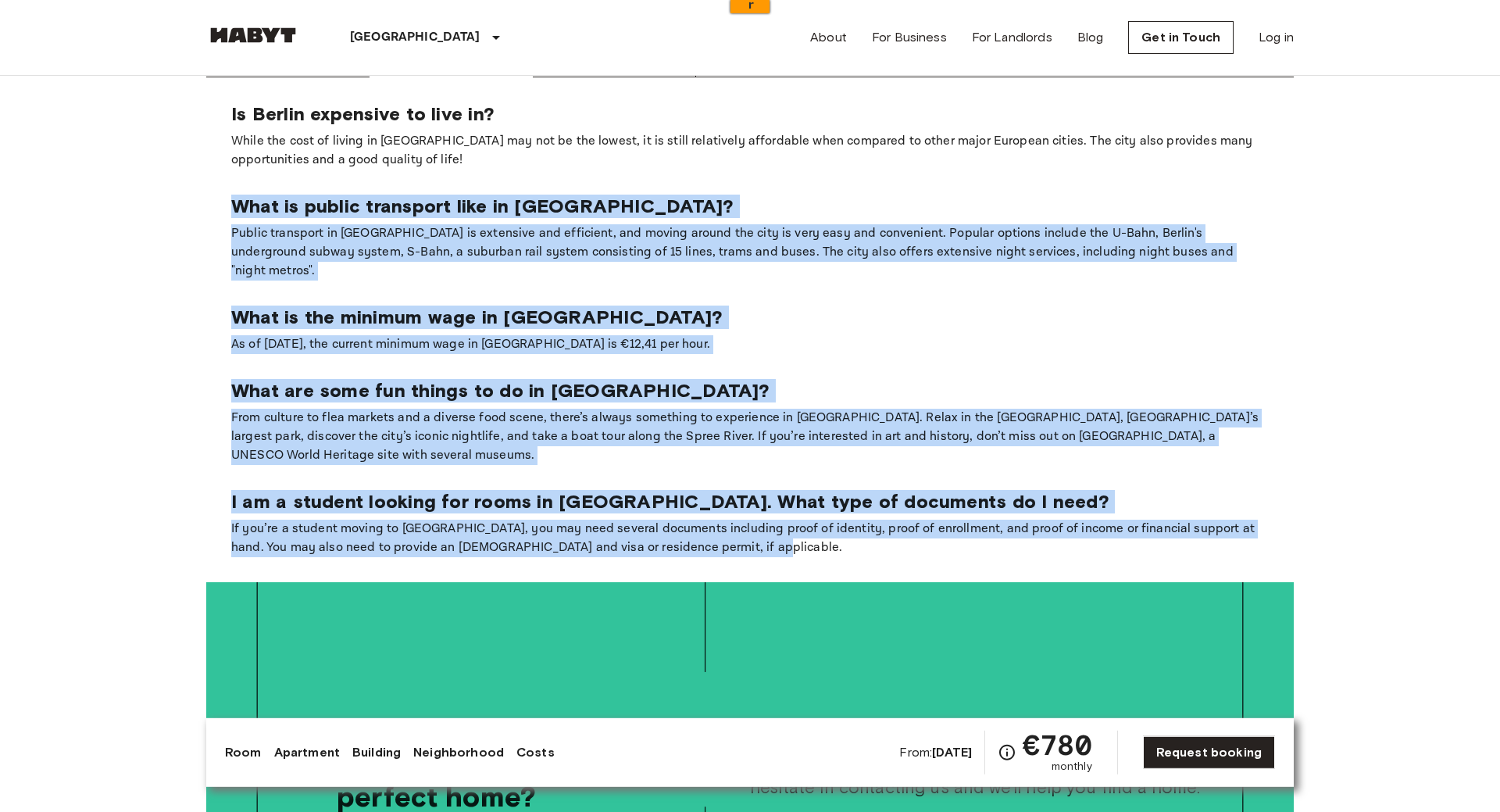
click at [728, 520] on p "If you’re a student moving to [GEOGRAPHIC_DATA], you may need several documents…" at bounding box center [750, 538] width 1038 height 38
drag, startPoint x: 792, startPoint y: 457, endPoint x: 193, endPoint y: 134, distance: 680.5
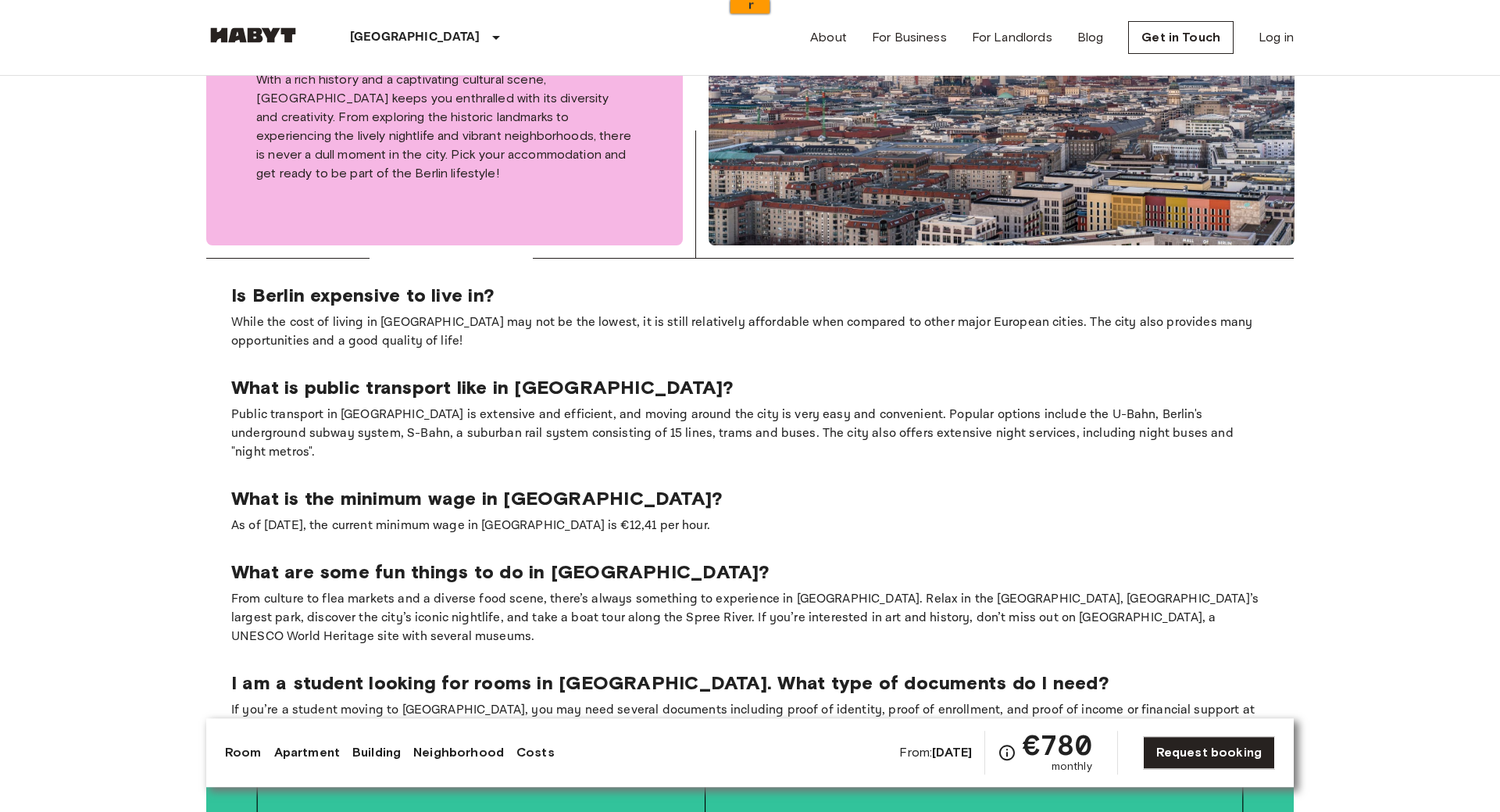
scroll to position [2255, 0]
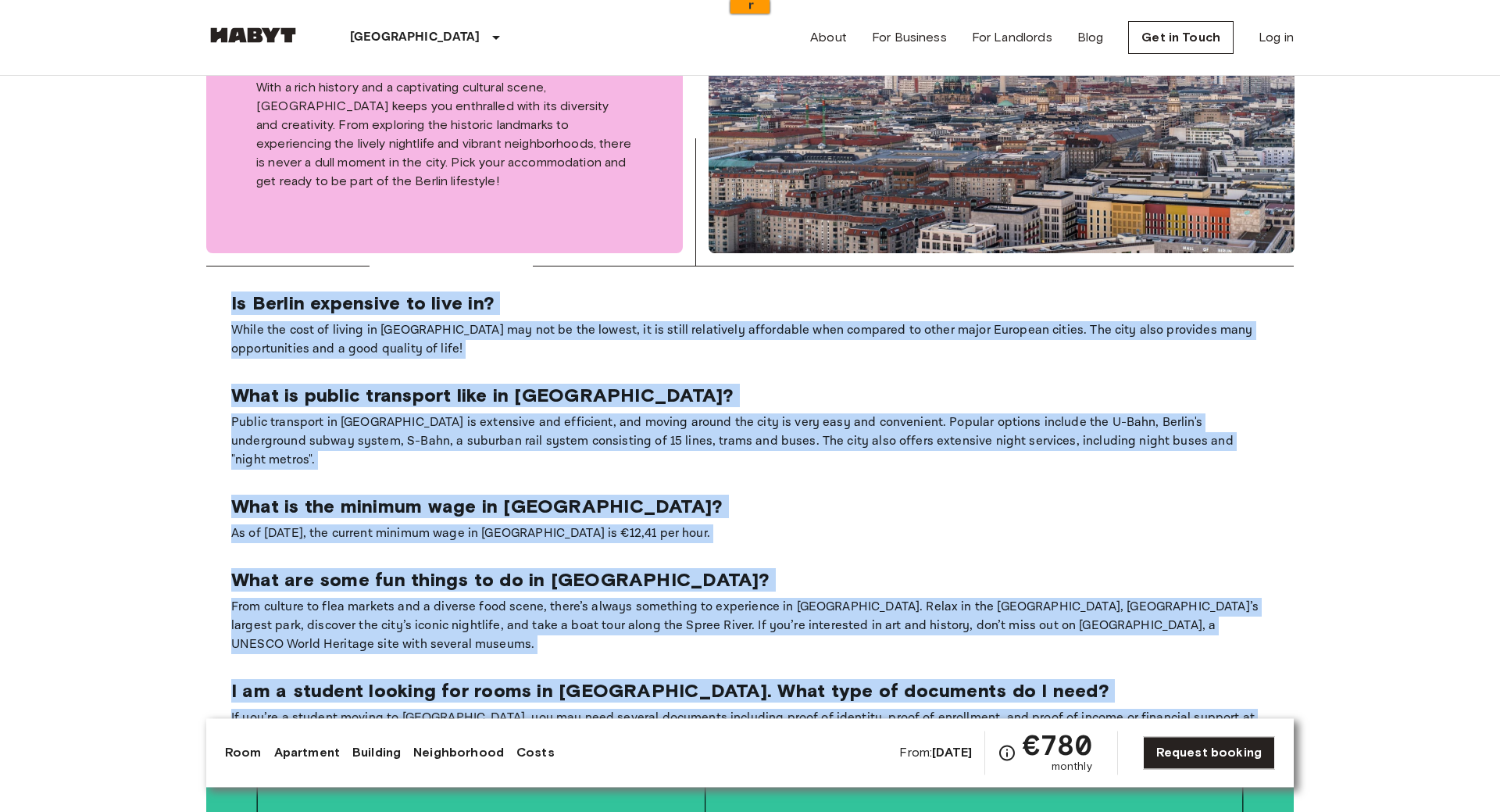
drag, startPoint x: 478, startPoint y: 378, endPoint x: 868, endPoint y: 645, distance: 472.6
click at [868, 708] on p "If you’re a student moving to [GEOGRAPHIC_DATA], you may need several documents…" at bounding box center [750, 727] width 1038 height 38
drag, startPoint x: 951, startPoint y: 664, endPoint x: 177, endPoint y: 238, distance: 883.5
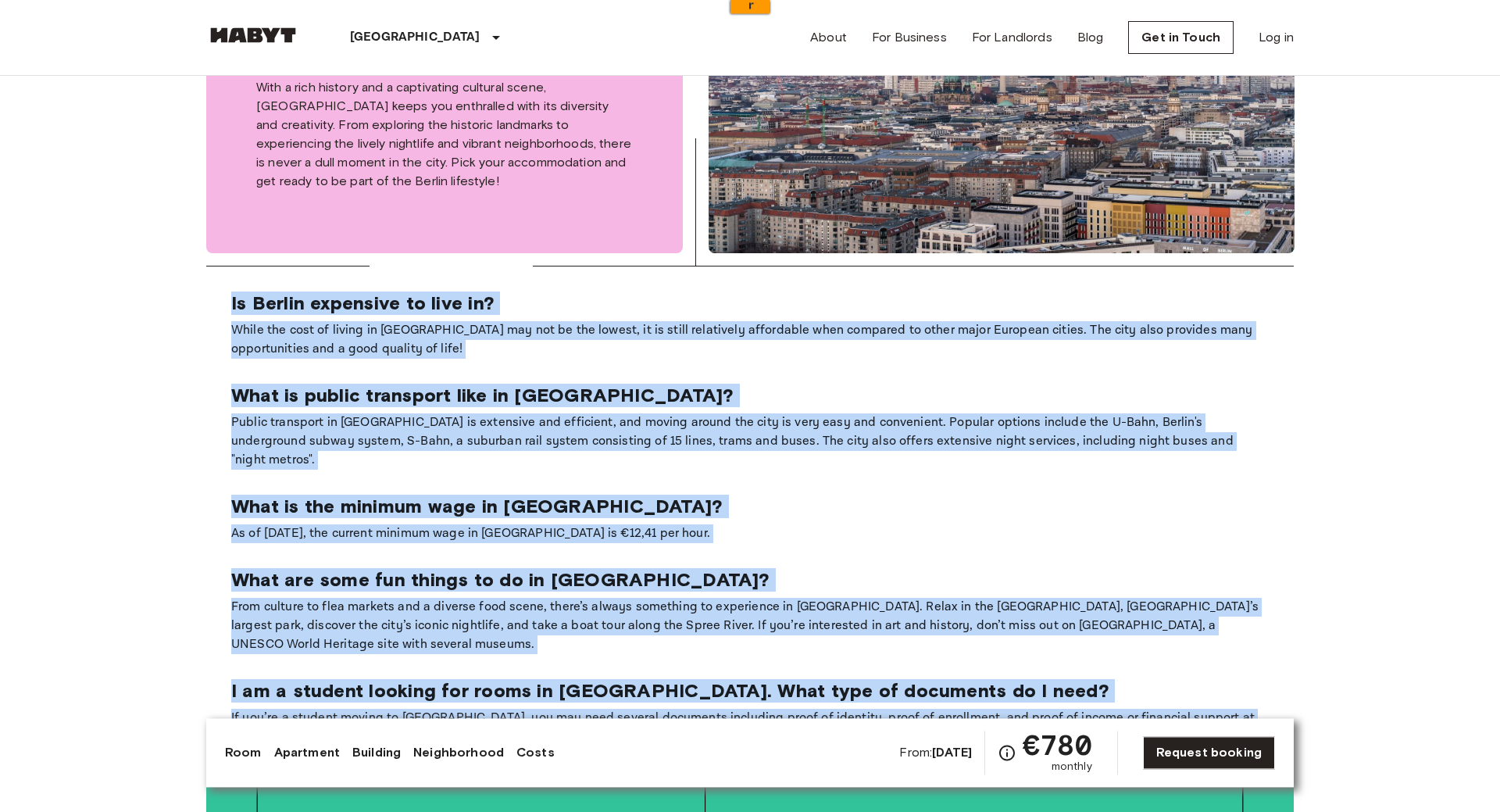
click at [236, 291] on p "Is Berlin expensive to live in?" at bounding box center [750, 303] width 1038 height 23
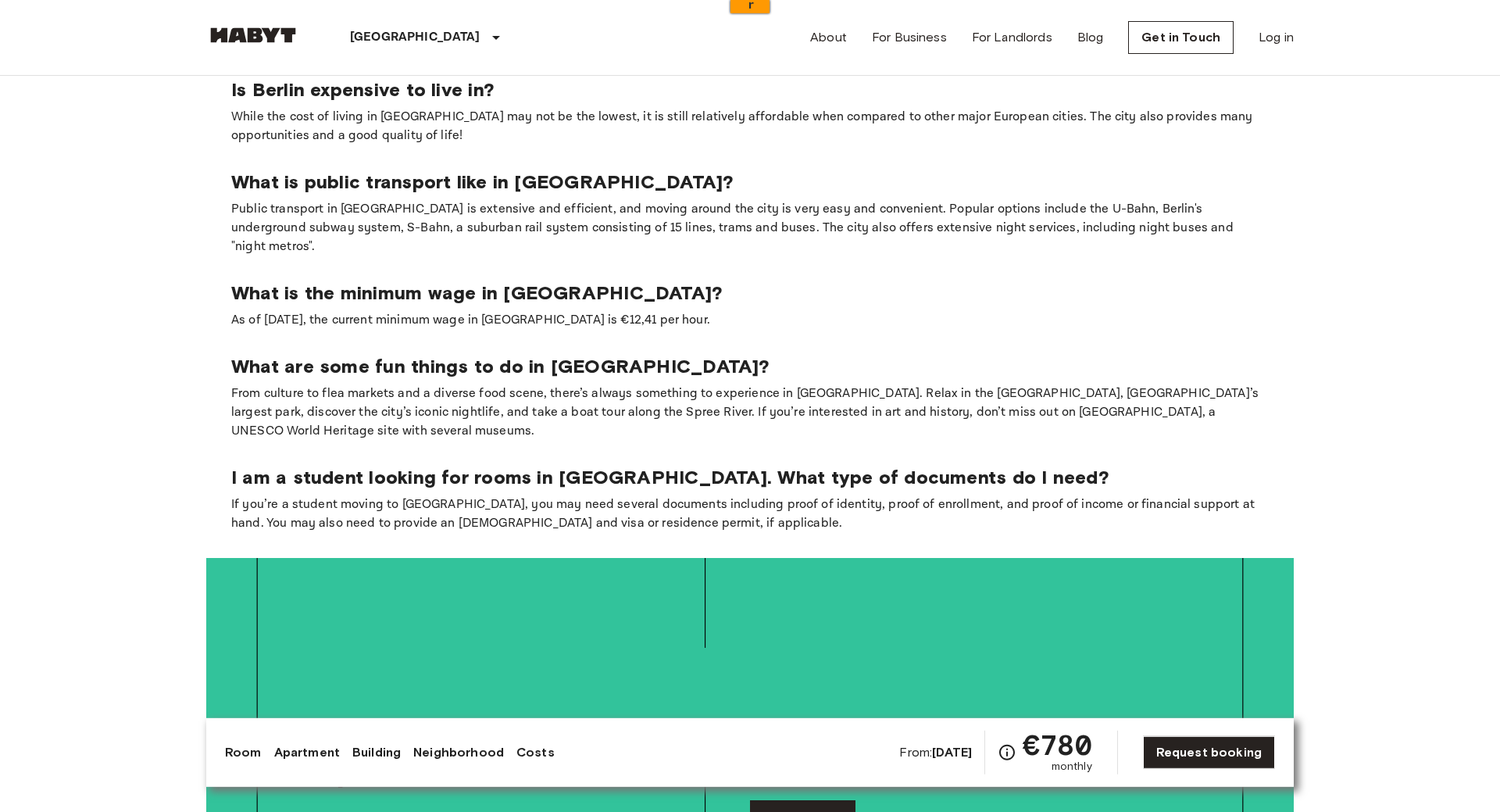
scroll to position [2468, 0]
